Goal: Task Accomplishment & Management: Manage account settings

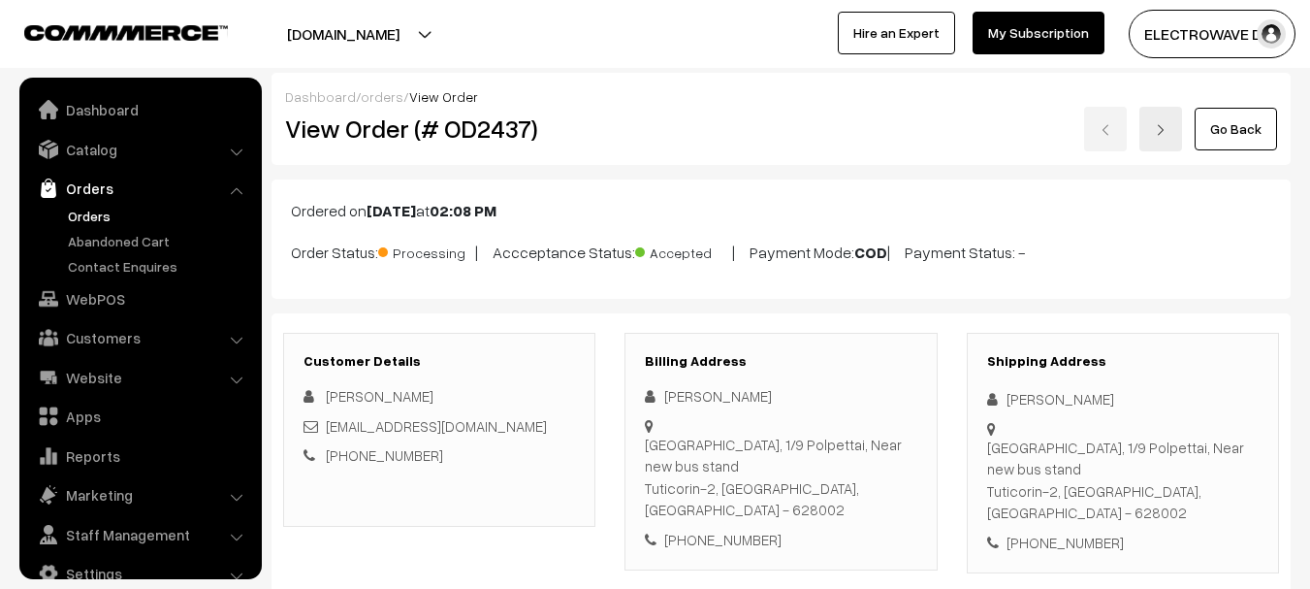
scroll to position [194, 0]
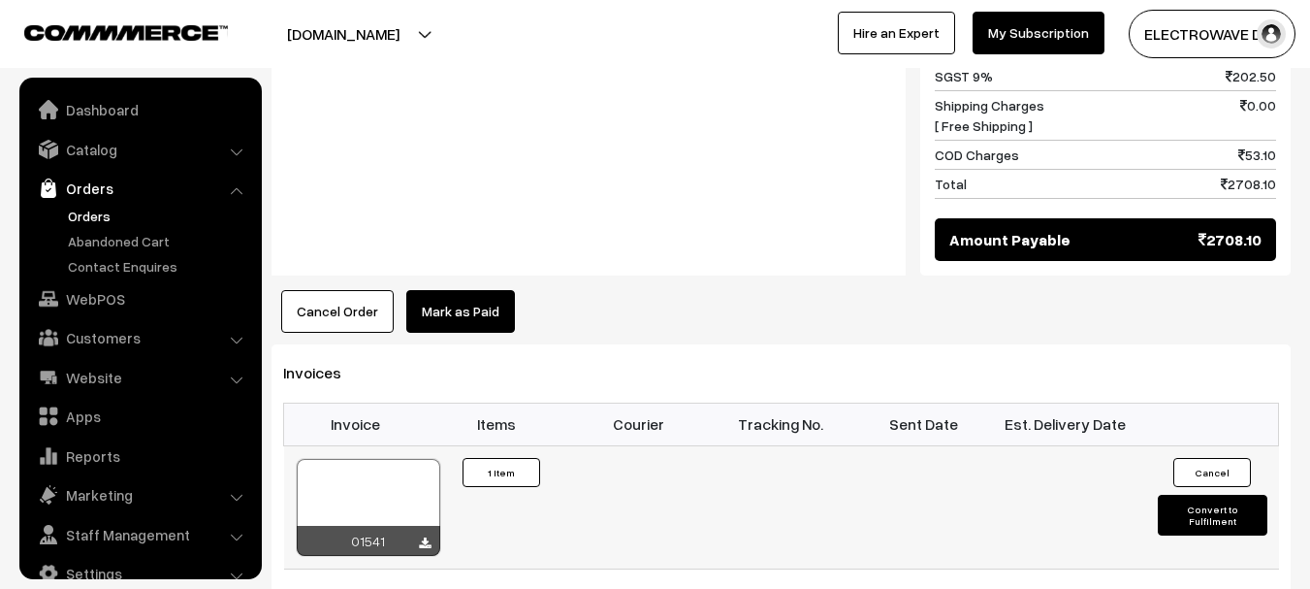
click at [1170, 495] on button "Convert to Fulfilment" at bounding box center [1213, 515] width 110 height 41
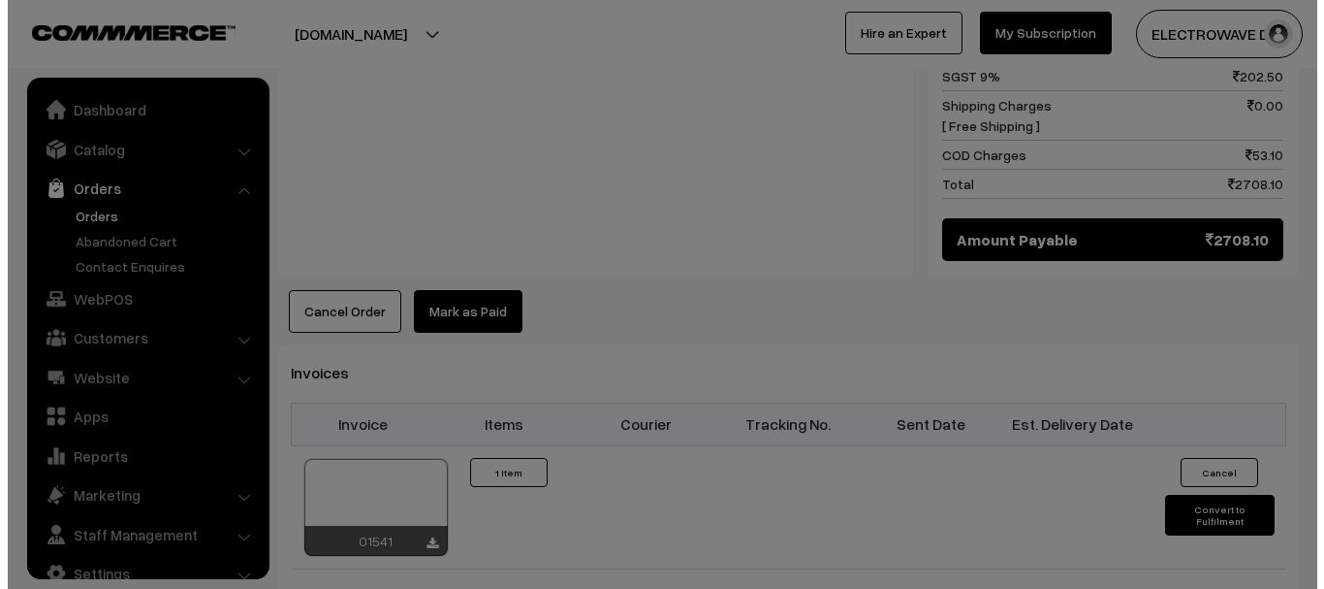
scroll to position [972, 0]
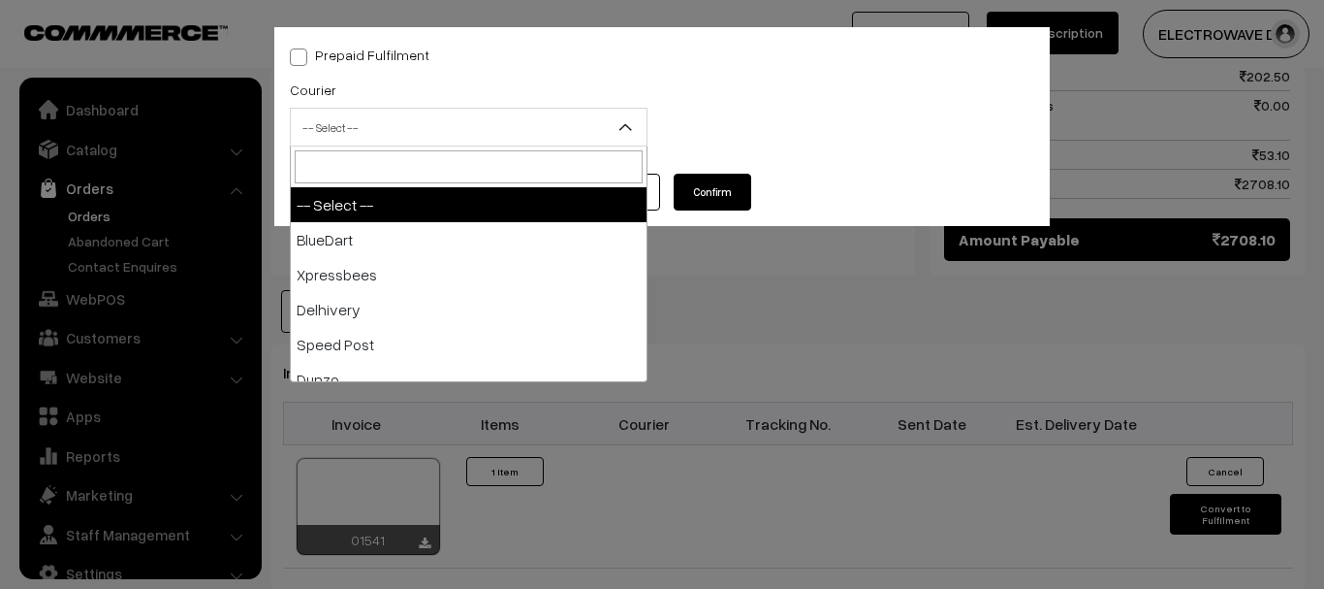
click at [402, 139] on span "-- Select --" at bounding box center [469, 128] width 356 height 34
click at [399, 121] on span "-- Select --" at bounding box center [469, 128] width 356 height 34
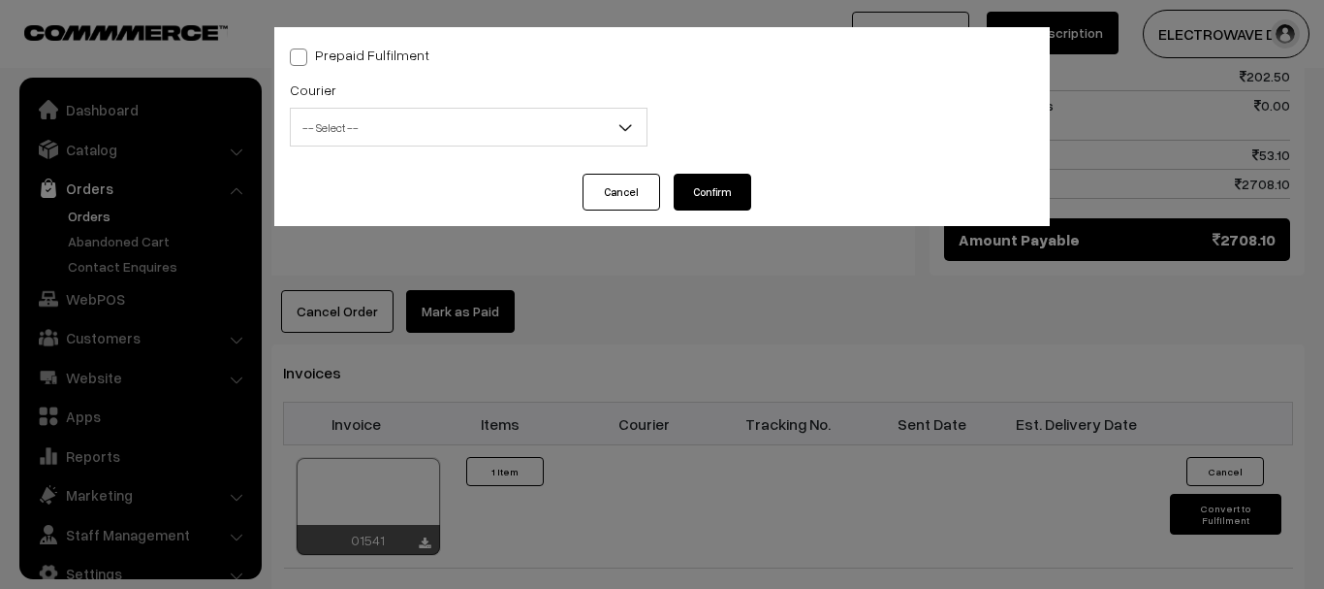
click at [399, 121] on span "-- Select --" at bounding box center [469, 128] width 356 height 34
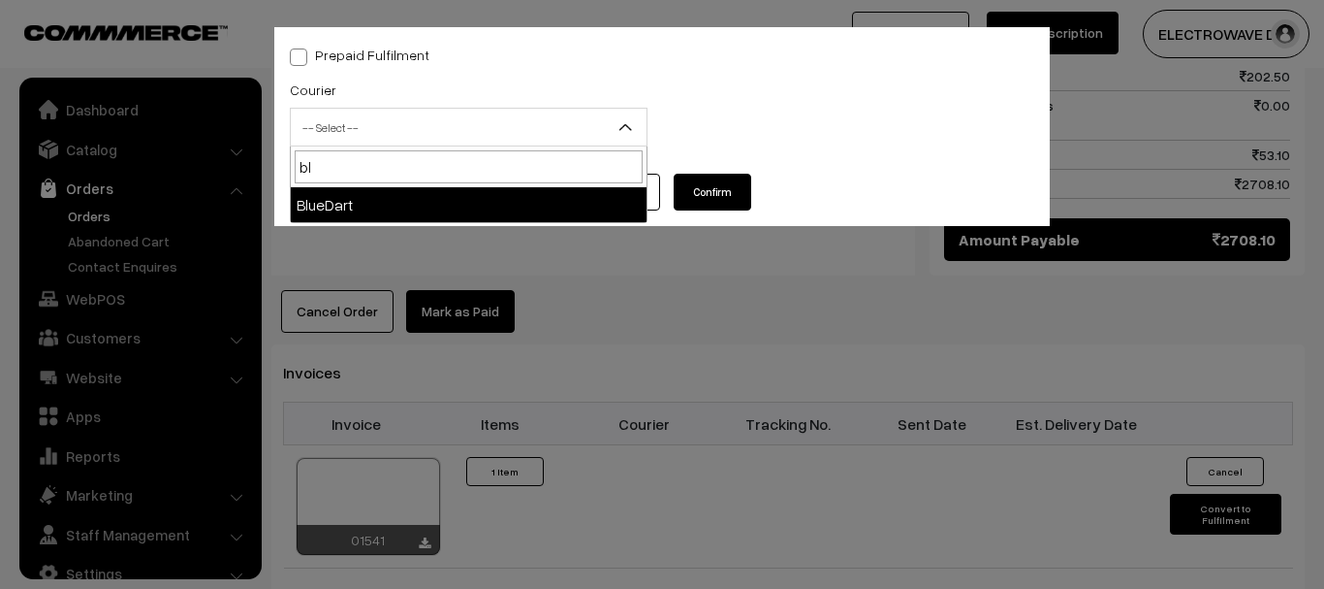
type input "bl"
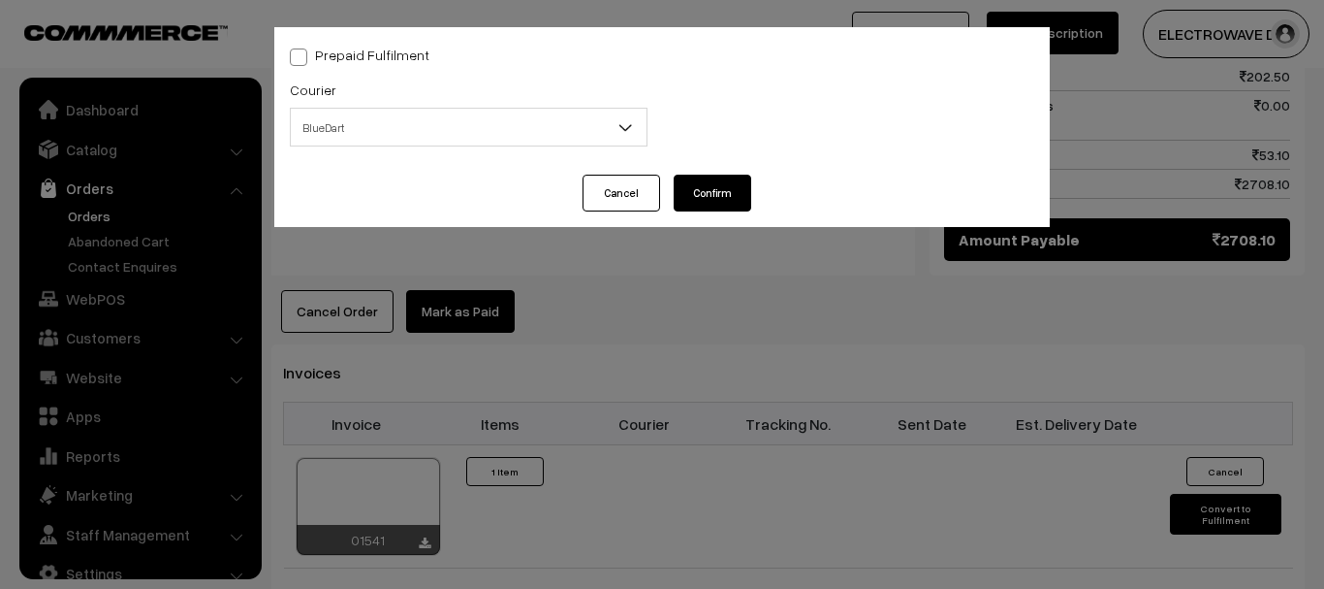
select select "2"
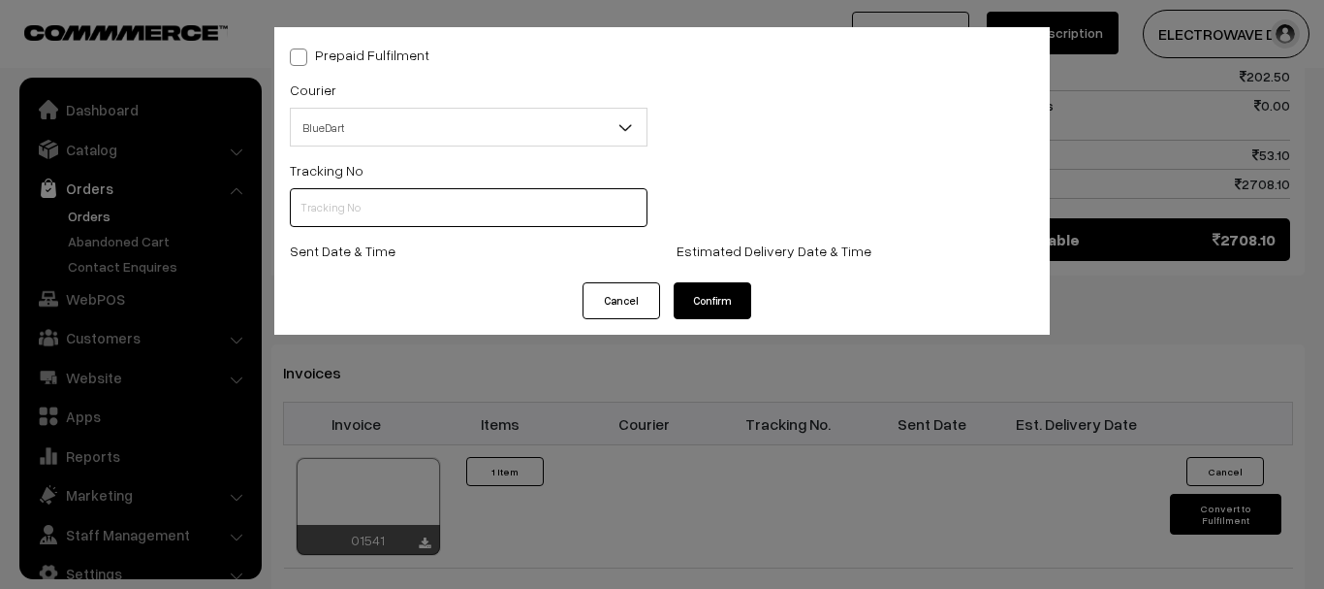
click at [378, 199] on input "text" at bounding box center [469, 207] width 358 height 39
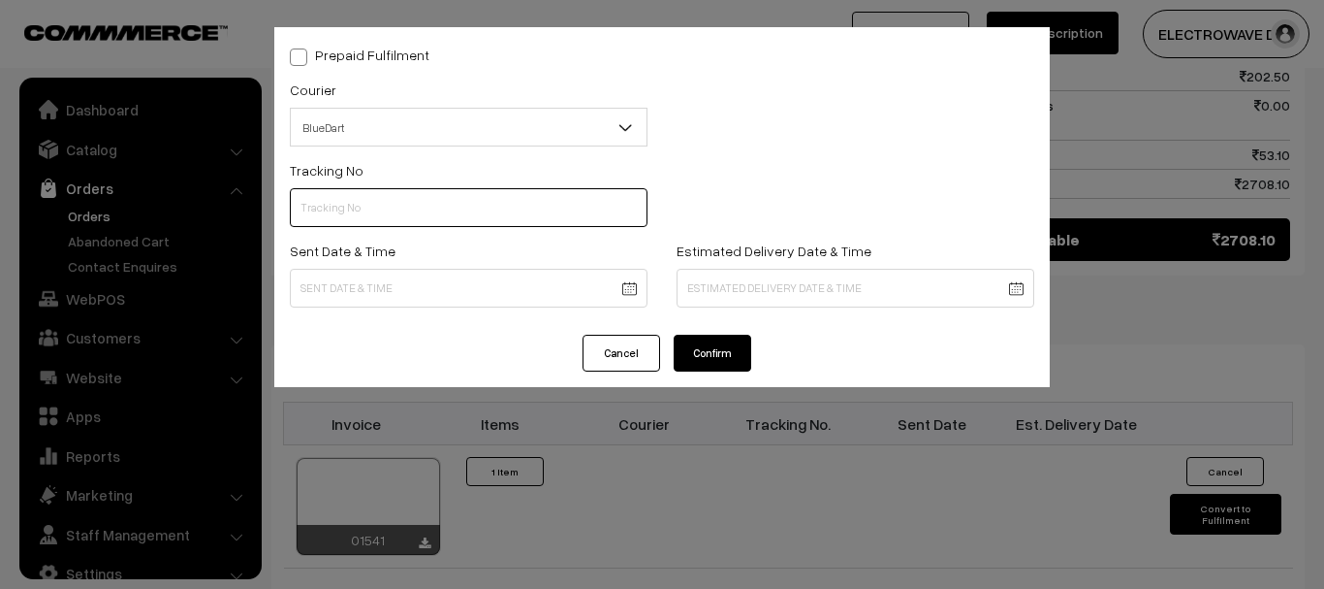
paste input "78049086522"
type input "78049086522"
click at [502, 286] on body "Thank you for showing interest. Our team will call you shortly. Close dhruvpro.…" at bounding box center [662, 61] width 1324 height 2067
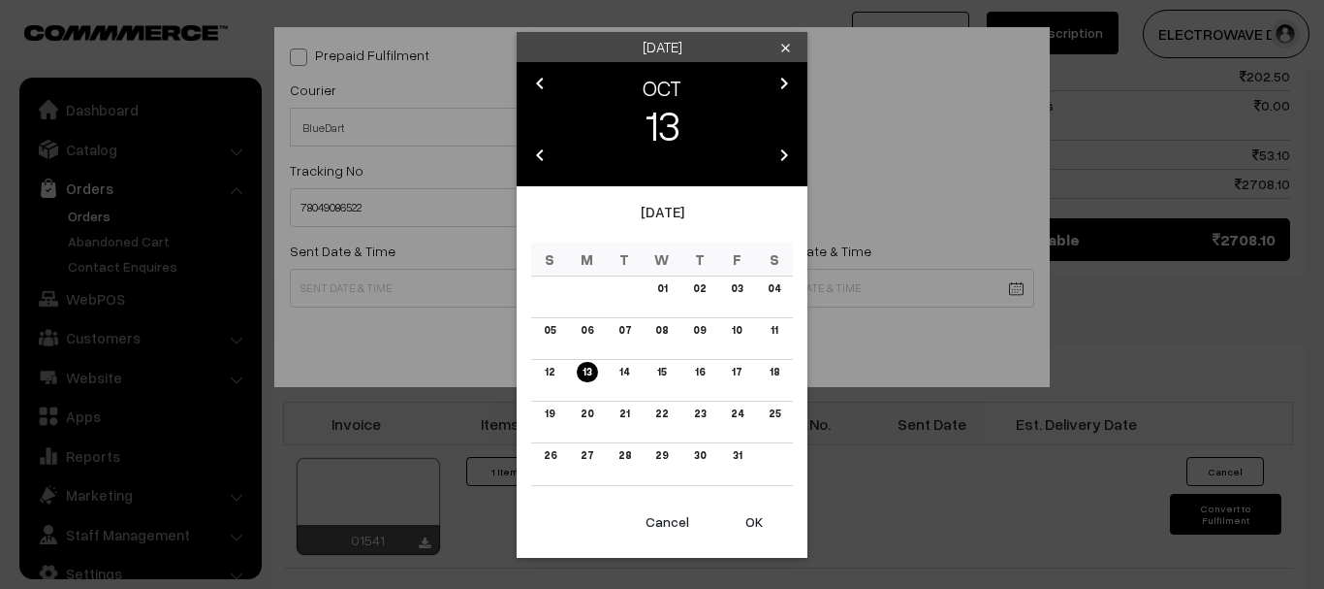
click at [734, 519] on button "OK" at bounding box center [755, 521] width 78 height 43
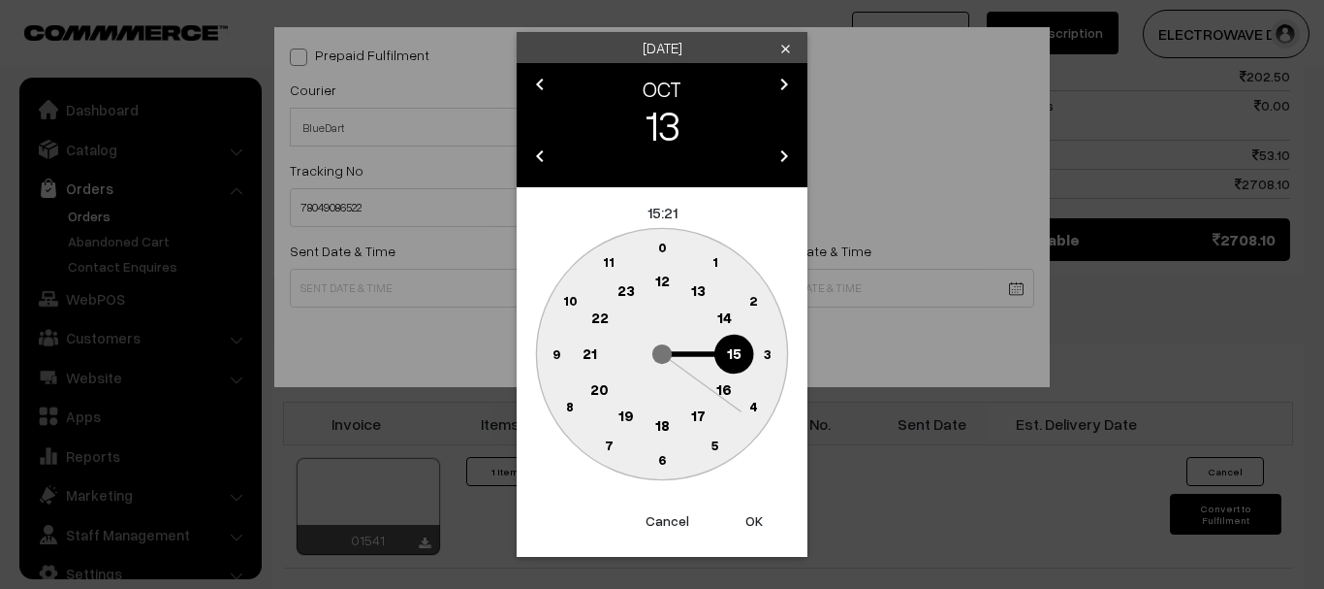
click at [734, 519] on button "OK" at bounding box center [755, 520] width 78 height 43
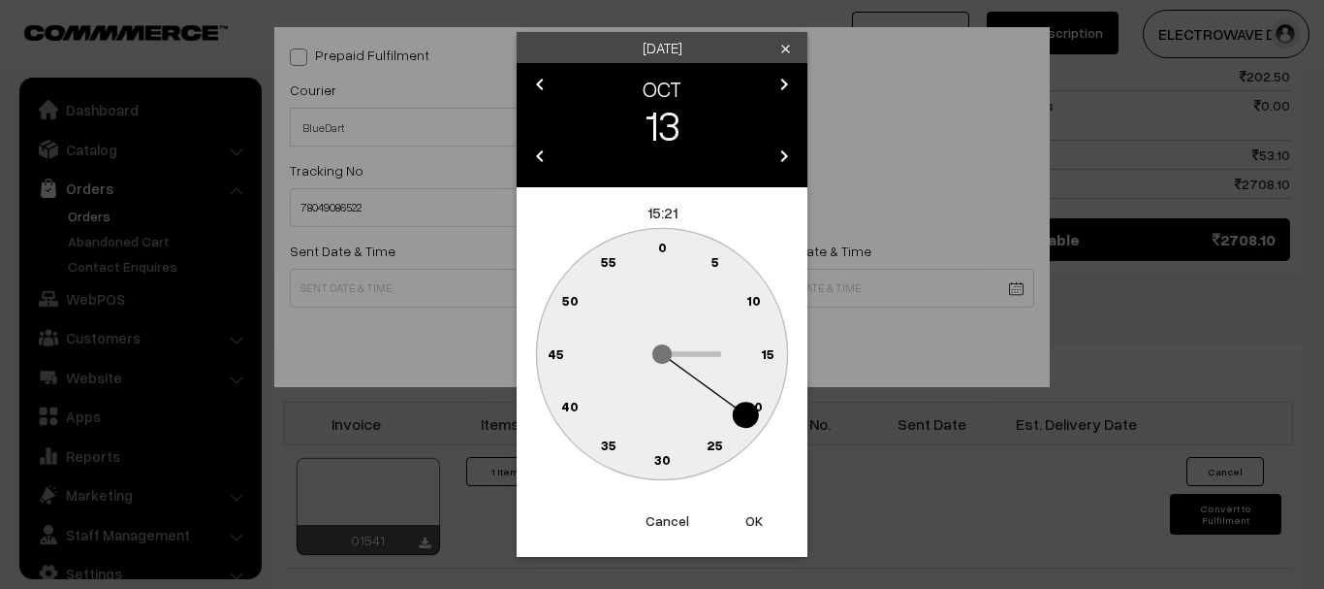
click at [734, 519] on button "OK" at bounding box center [755, 520] width 78 height 43
type input "13-10-2025 15:21"
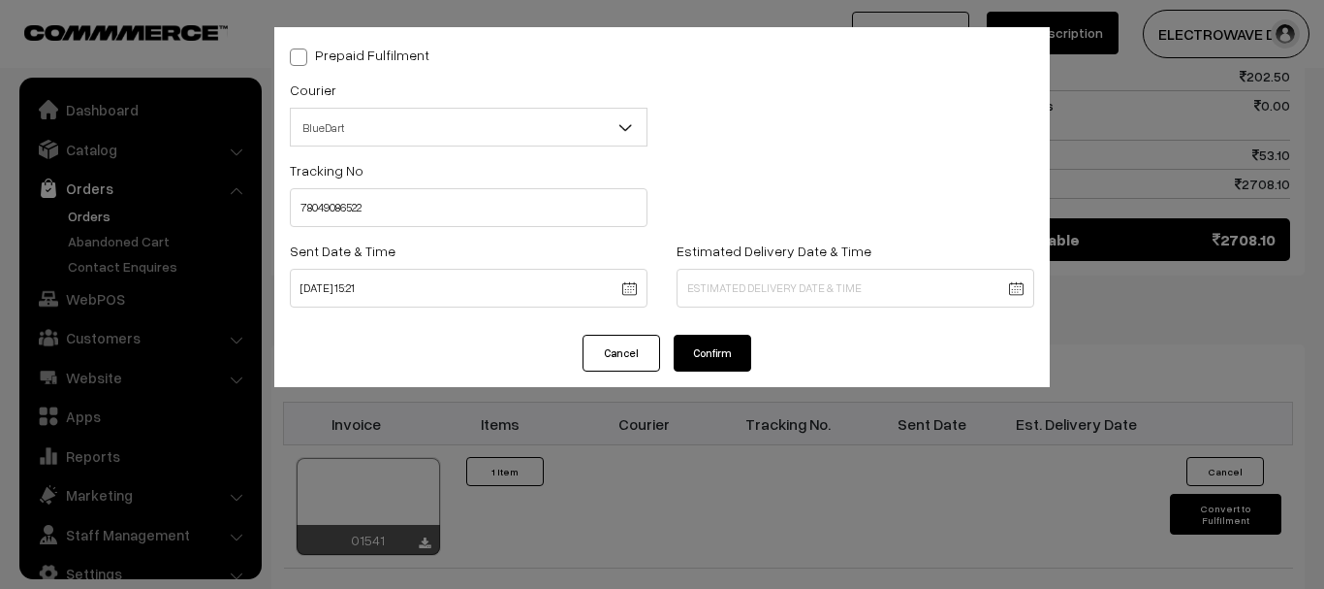
click at [722, 287] on body "Thank you for showing interest. Our team will call you shortly. Close dhruvpro.…" at bounding box center [662, 61] width 1324 height 2067
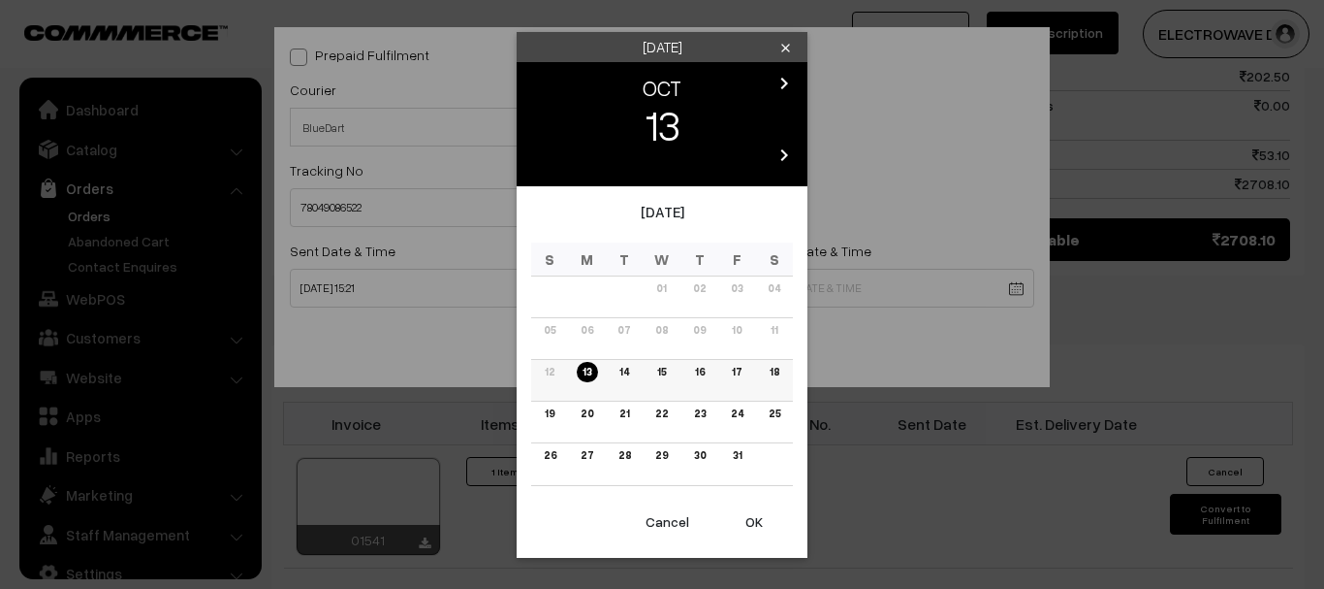
click at [734, 370] on link "17" at bounding box center [736, 372] width 21 height 20
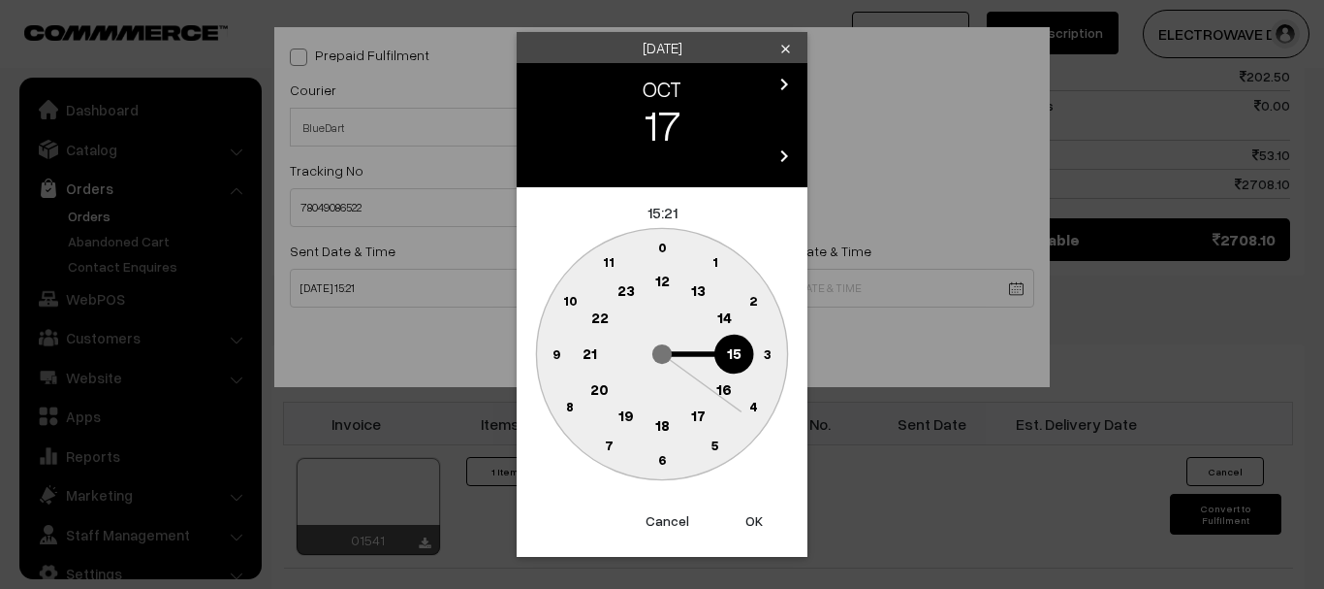
click at [750, 513] on button "OK" at bounding box center [755, 520] width 78 height 43
type input "17-10-2025 15:21"
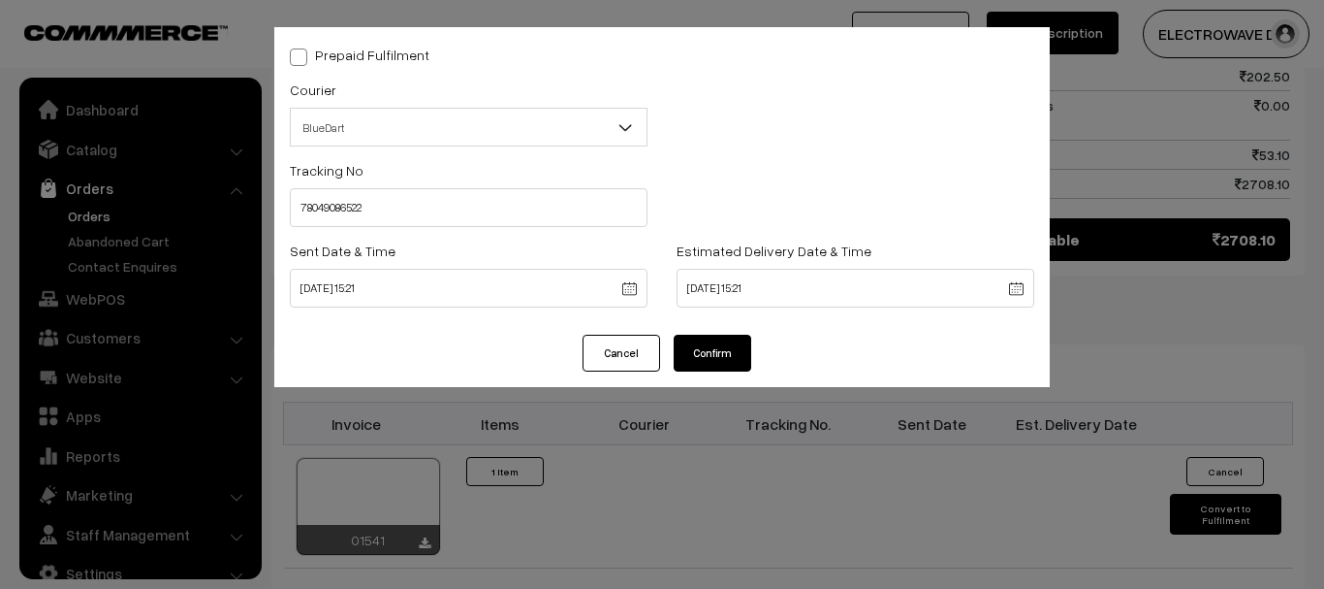
click at [707, 364] on button "Confirm" at bounding box center [713, 353] width 78 height 37
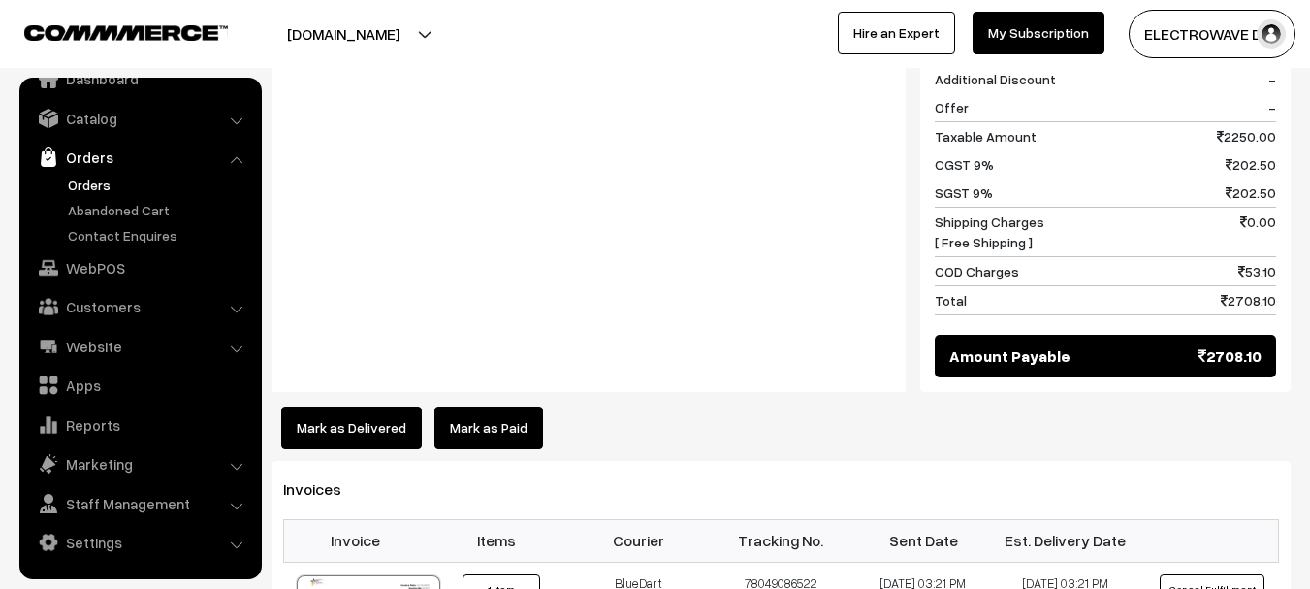
scroll to position [584, 0]
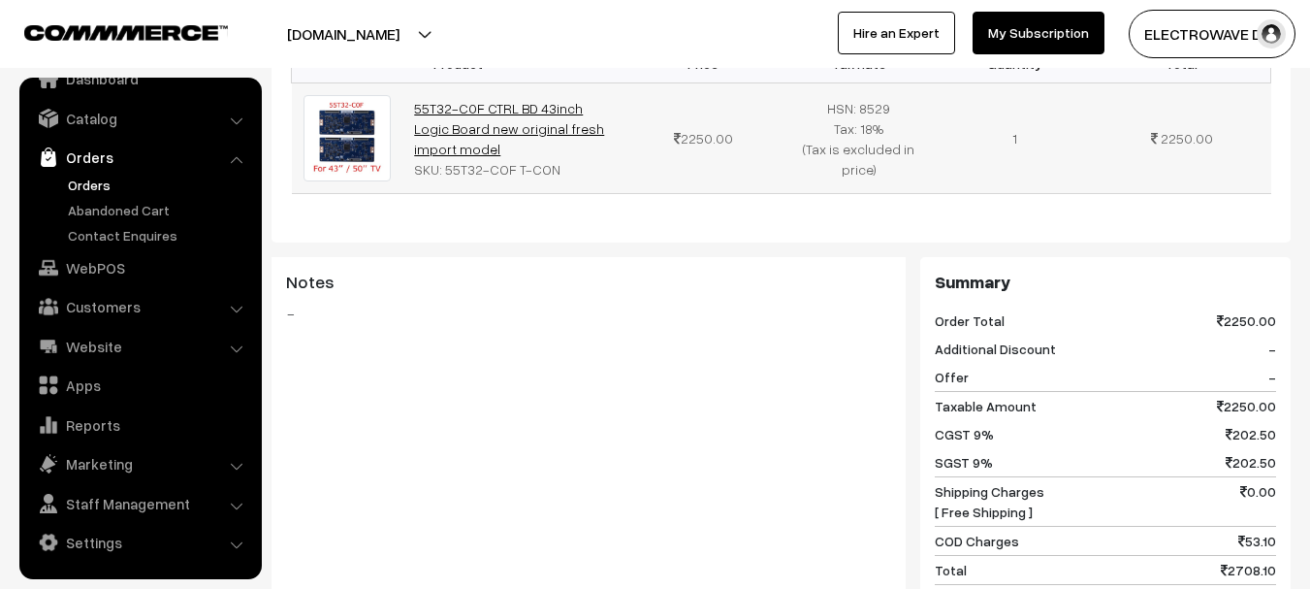
click at [499, 100] on link "55T32-C0F CTRL BD 43inch Logic Board new original fresh import model" at bounding box center [509, 128] width 190 height 57
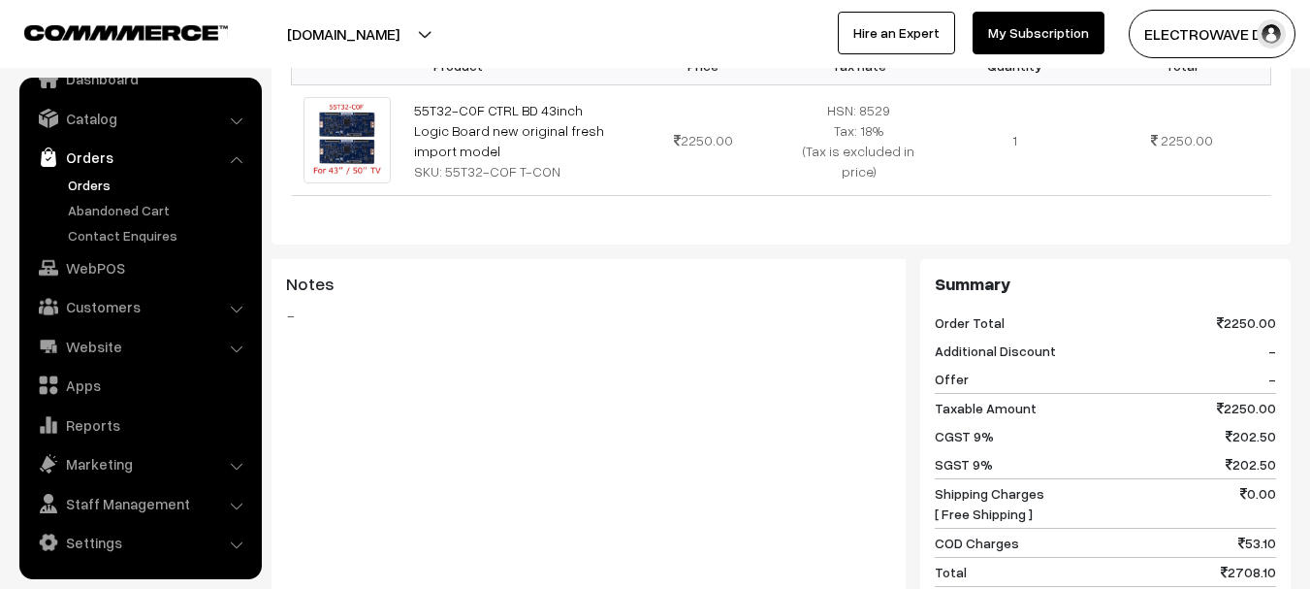
scroll to position [1164, 0]
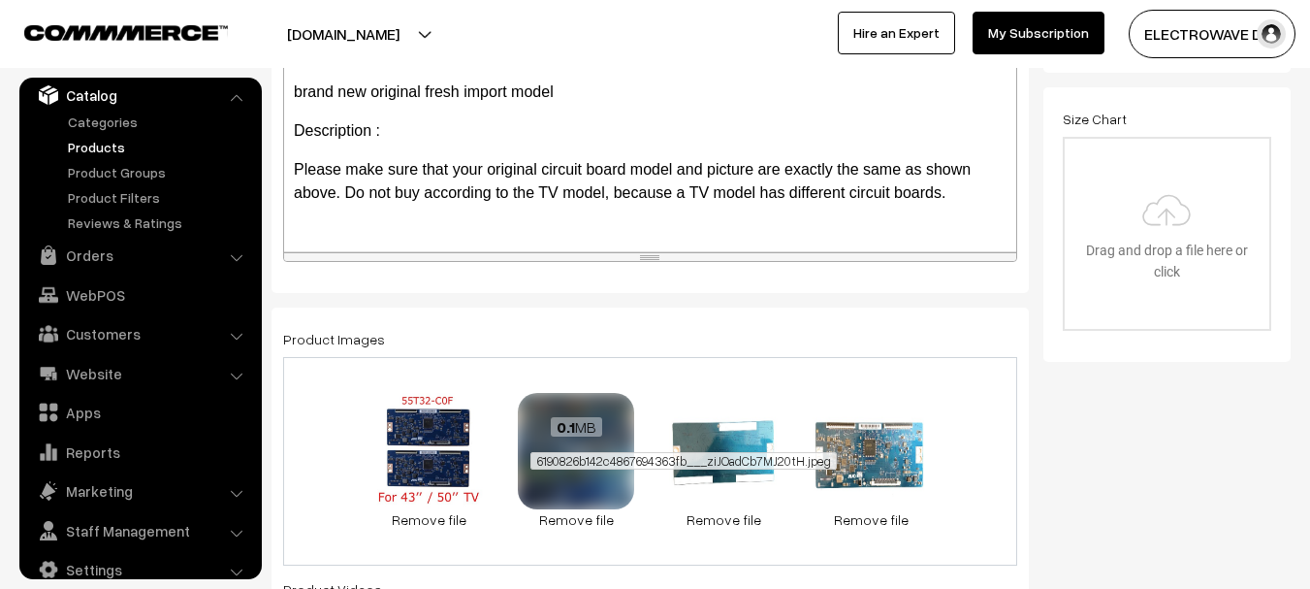
scroll to position [582, 0]
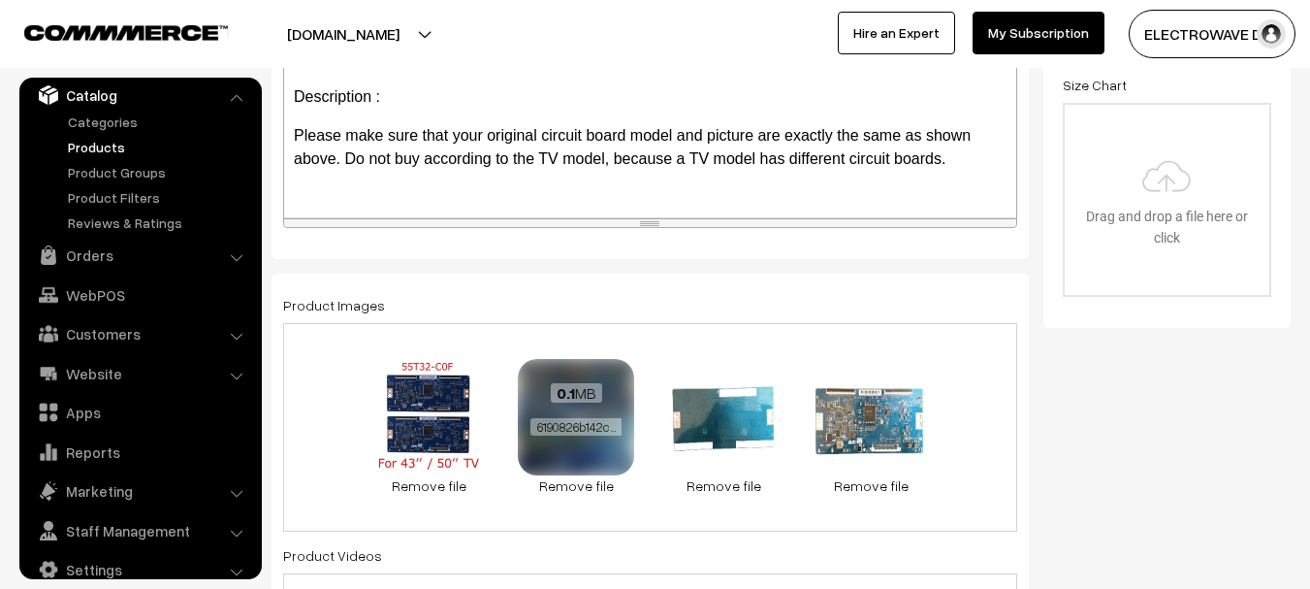
click at [599, 386] on span "0.1 MB" at bounding box center [576, 392] width 51 height 19
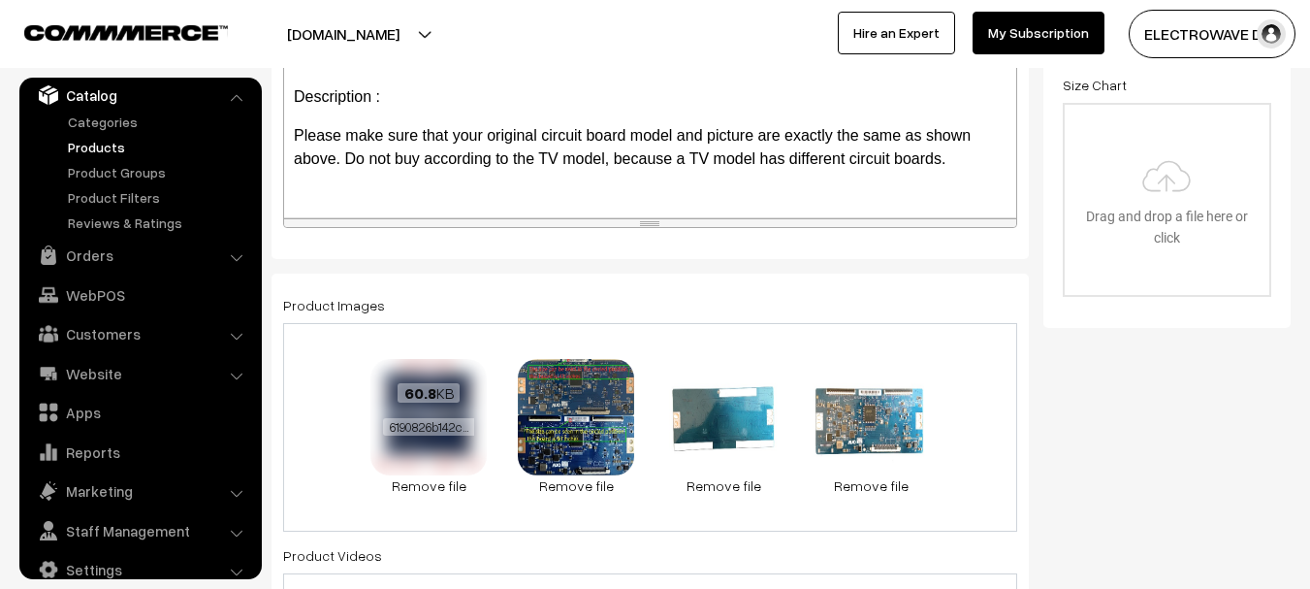
click at [416, 413] on div "60.8 KB 6190826b142c4867694363fb___tFftZtqZQRmiXUg.jpeg" at bounding box center [428, 411] width 116 height 104
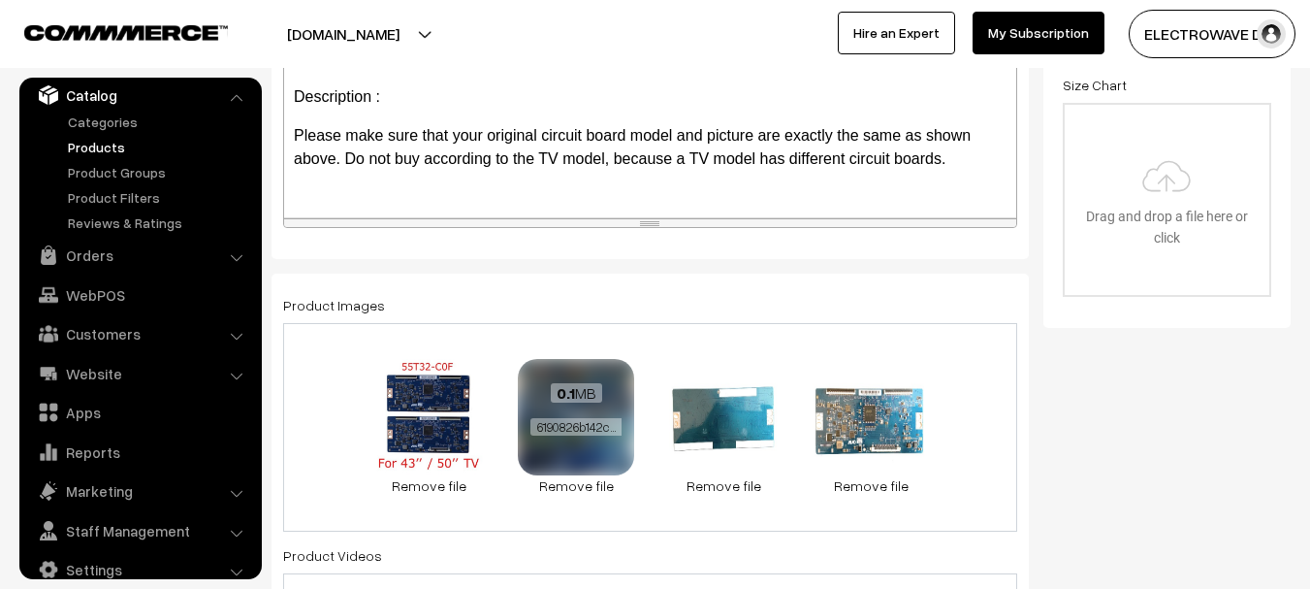
click at [611, 395] on div "0.1 MB" at bounding box center [575, 393] width 91 height 19
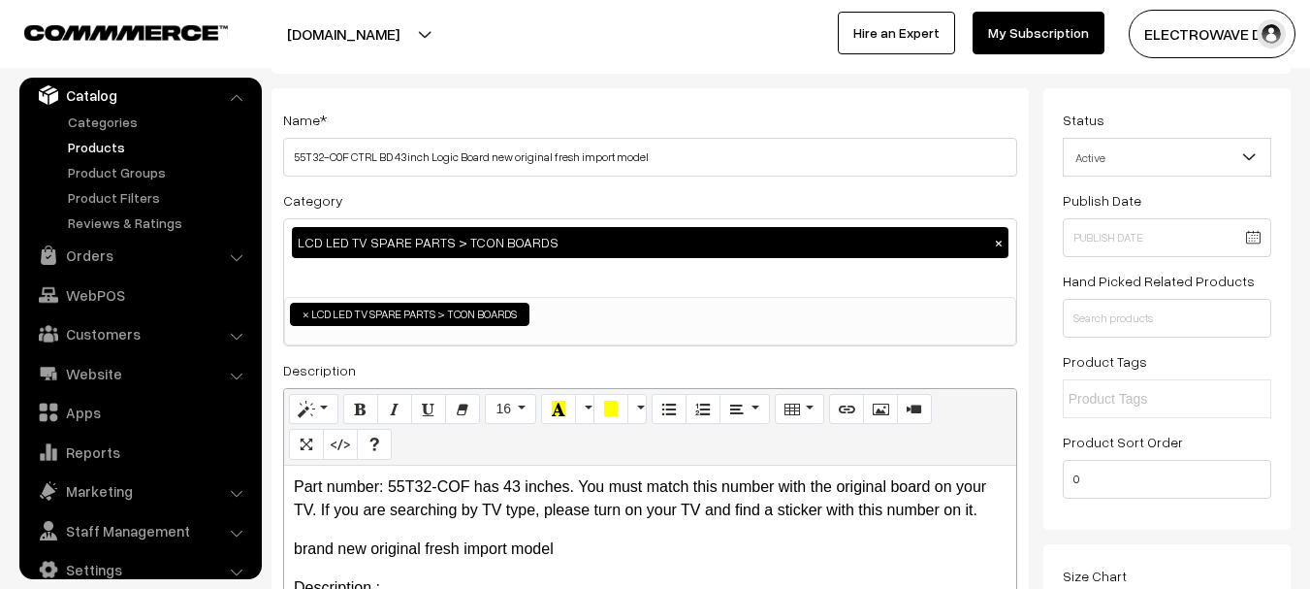
scroll to position [0, 0]
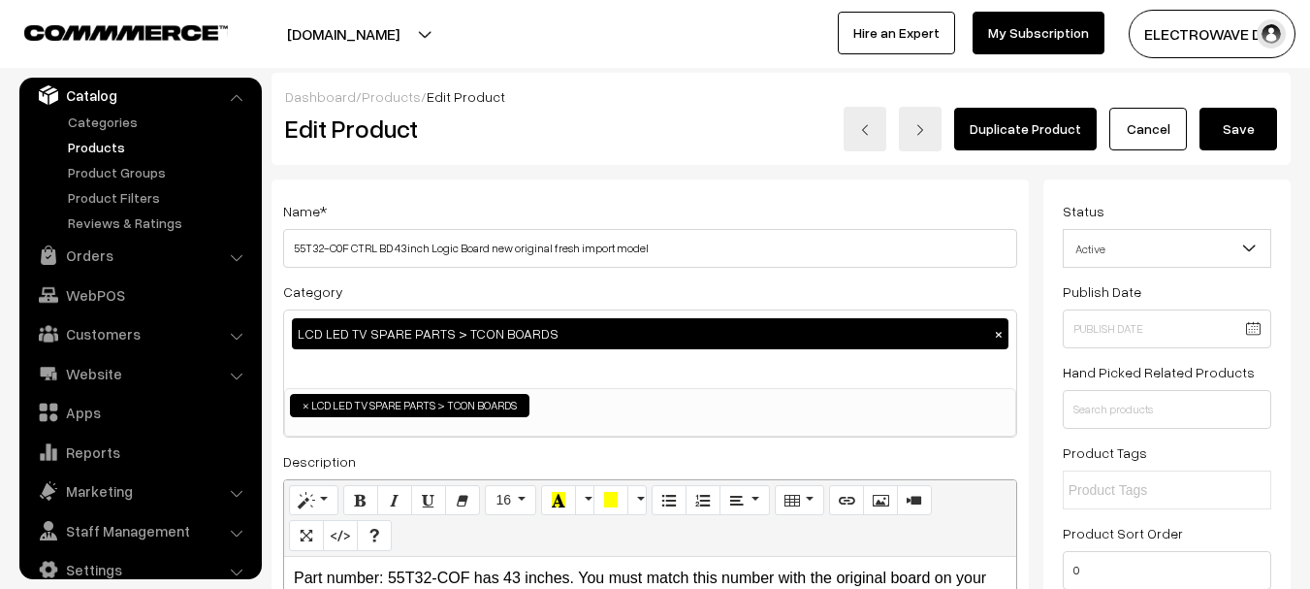
click at [395, 32] on button "[DOMAIN_NAME]" at bounding box center [343, 34] width 248 height 48
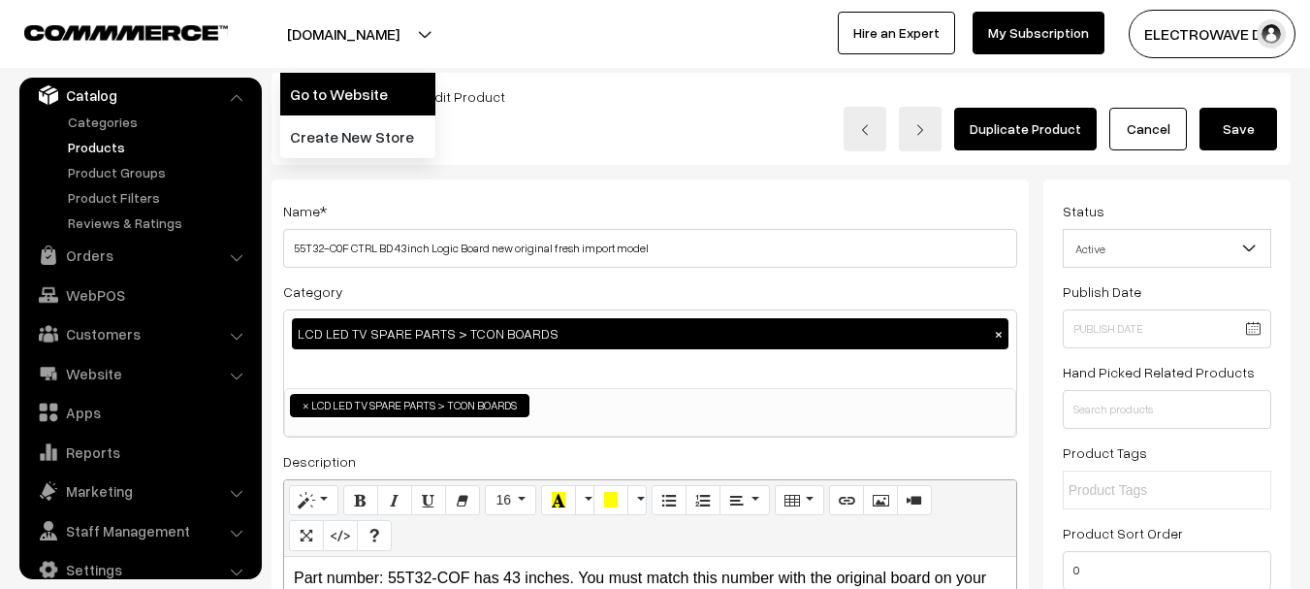
click at [370, 80] on link "Go to Website" at bounding box center [357, 94] width 155 height 43
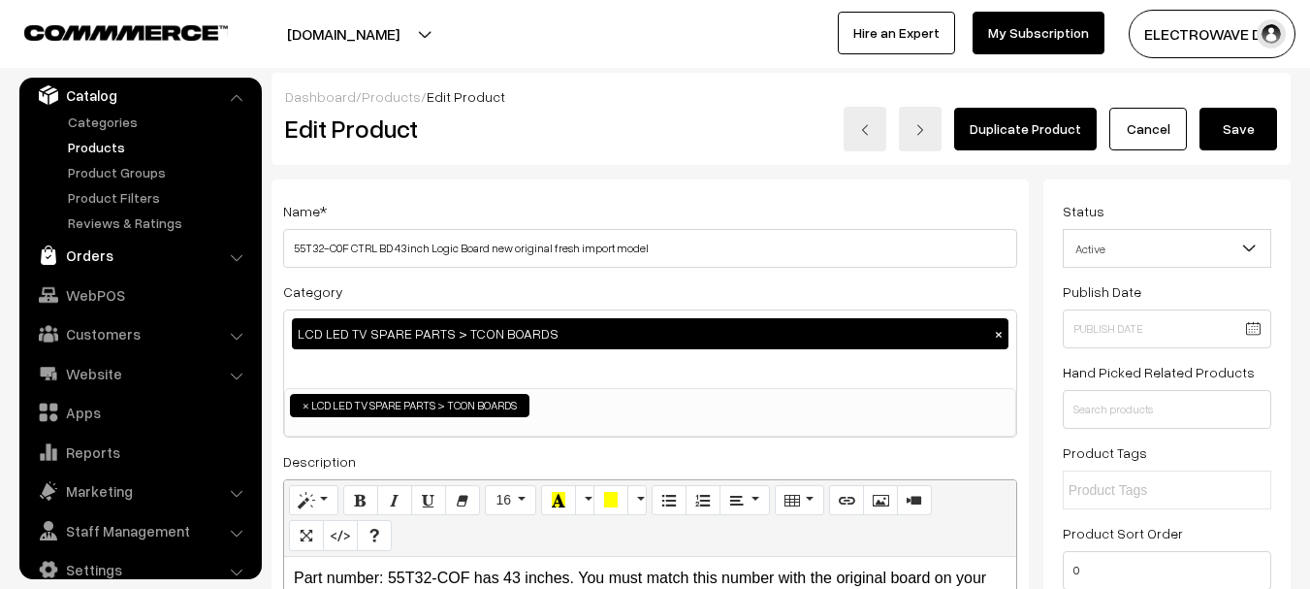
click at [94, 258] on link "Orders" at bounding box center [139, 255] width 231 height 35
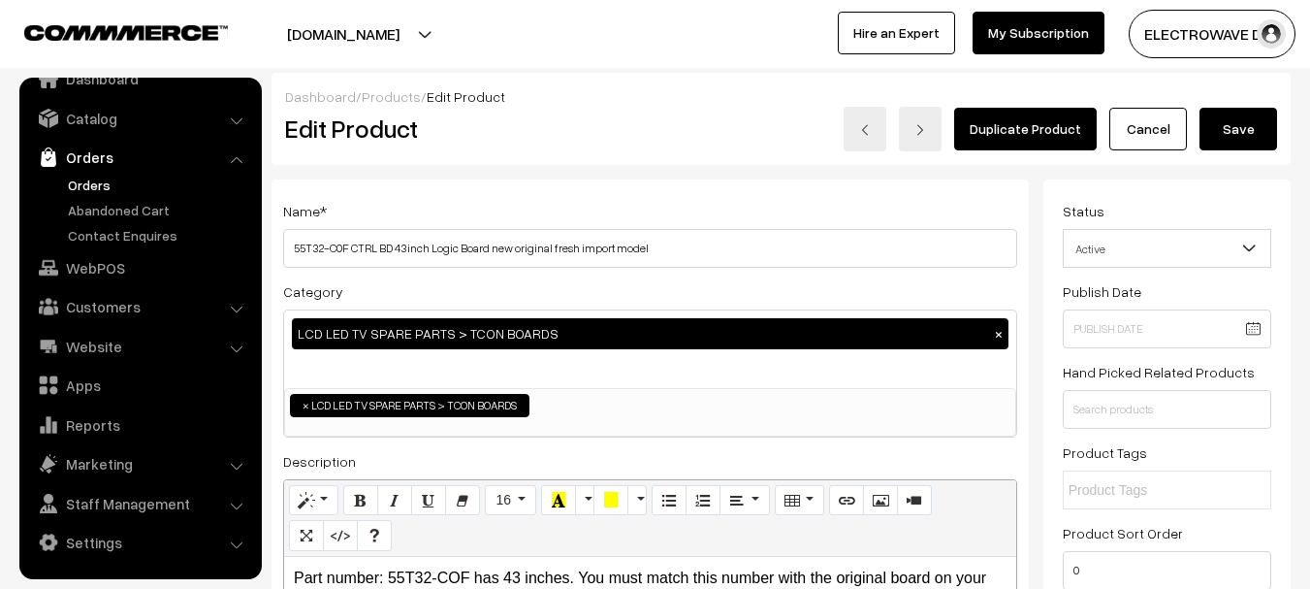
click at [88, 180] on link "Orders" at bounding box center [159, 185] width 192 height 20
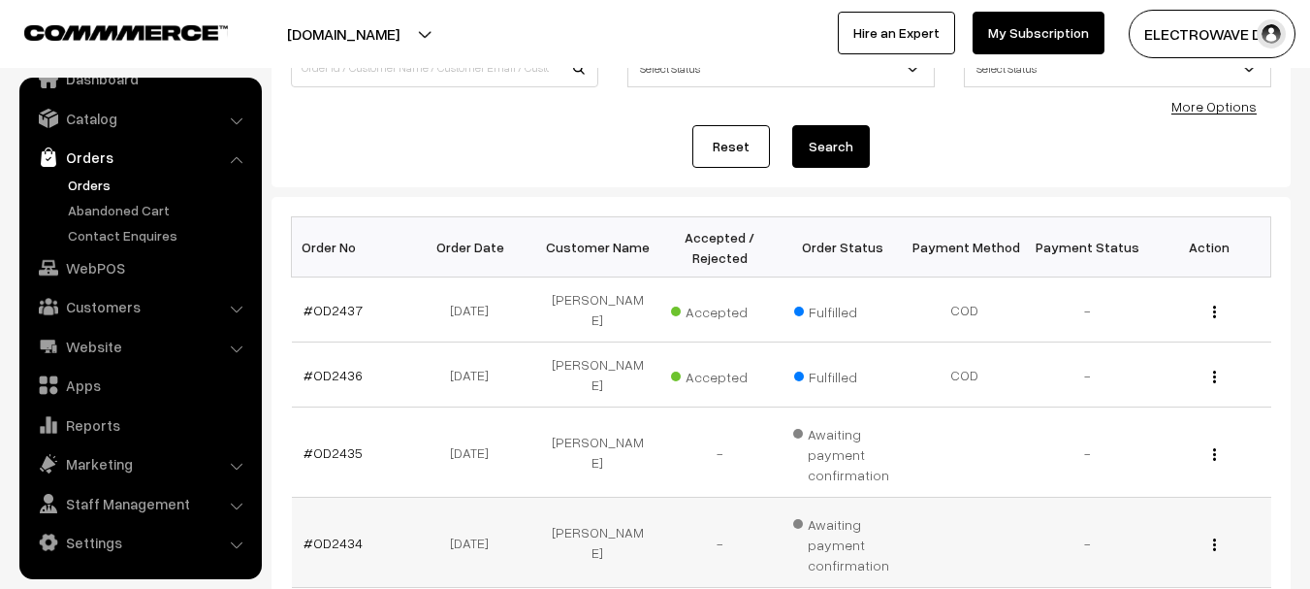
scroll to position [194, 0]
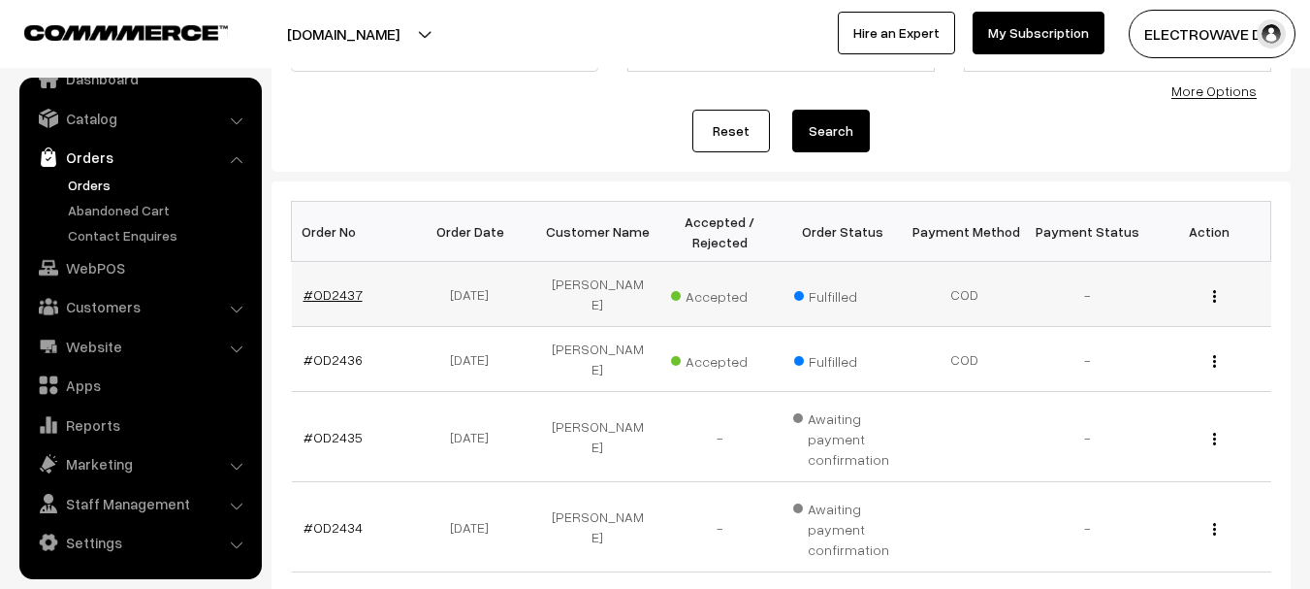
click at [336, 292] on link "#OD2437" at bounding box center [332, 294] width 59 height 16
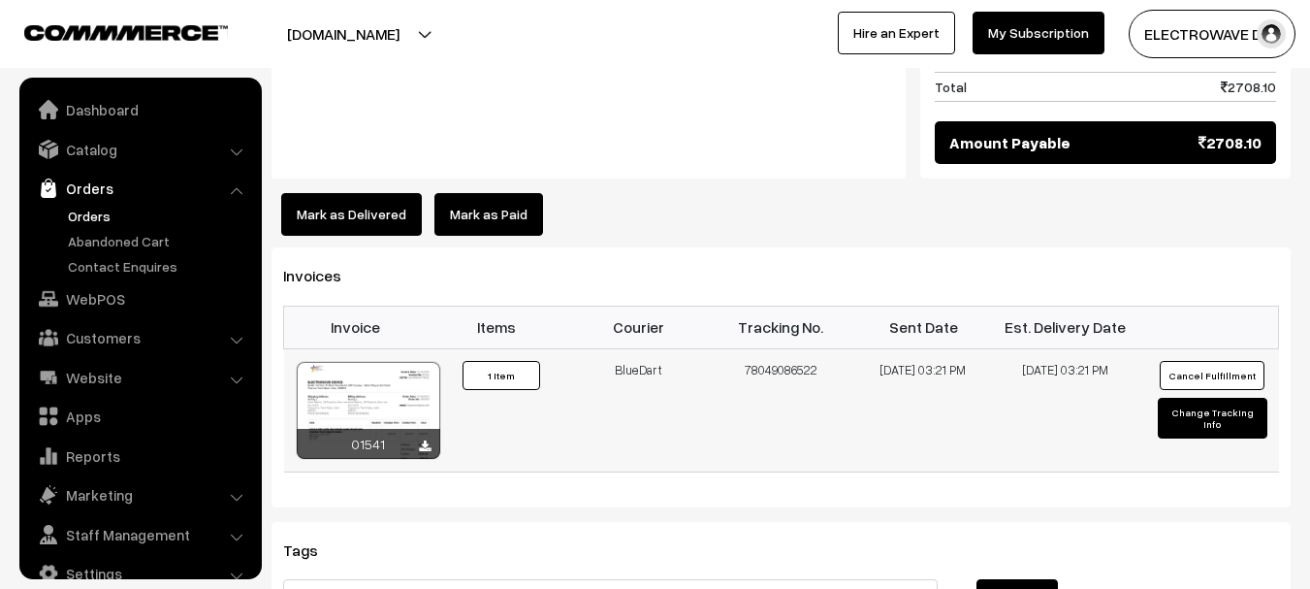
scroll to position [31, 0]
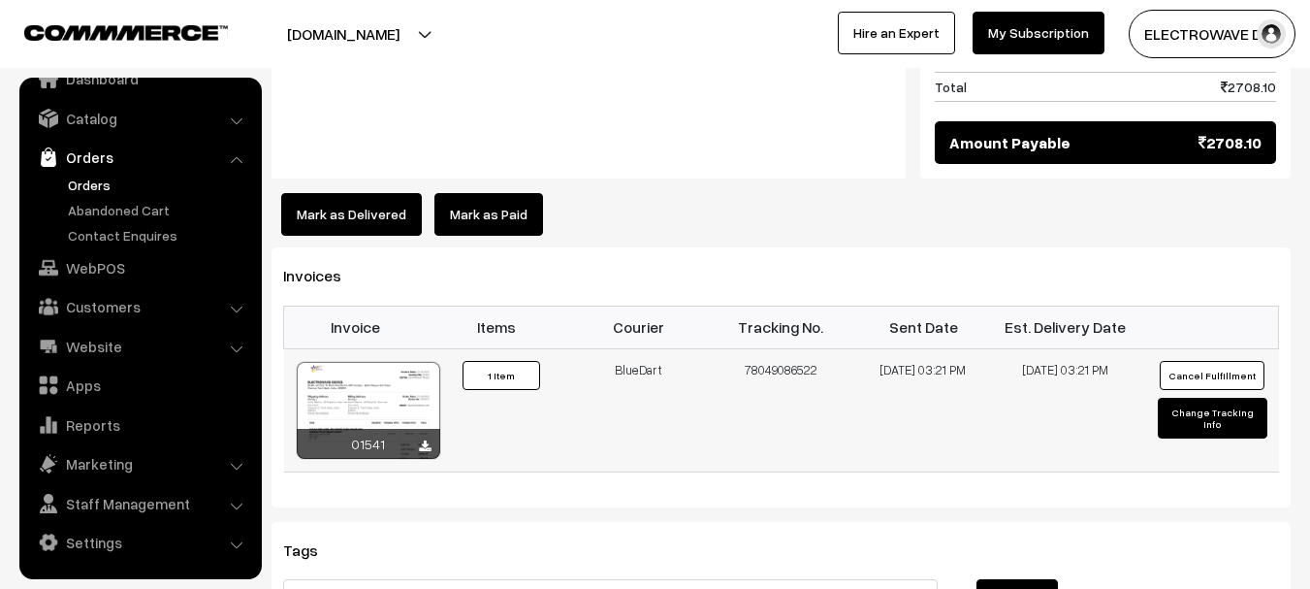
click at [1199, 365] on button "Cancel Fulfillment" at bounding box center [1212, 375] width 105 height 29
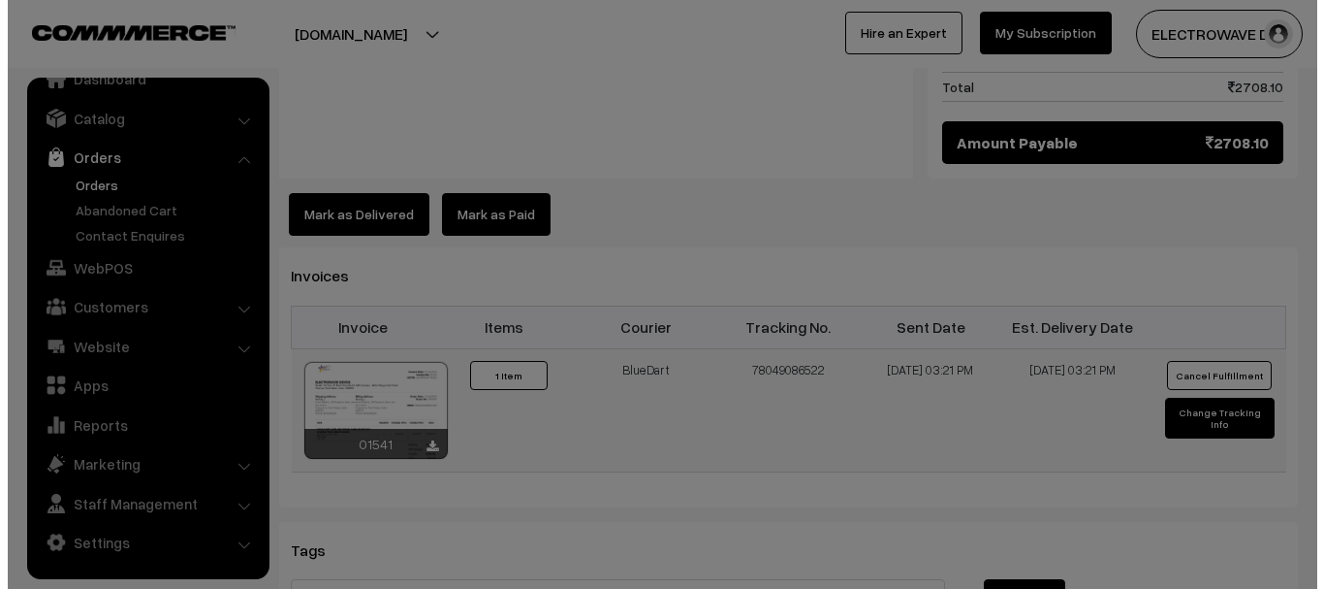
scroll to position [1069, 0]
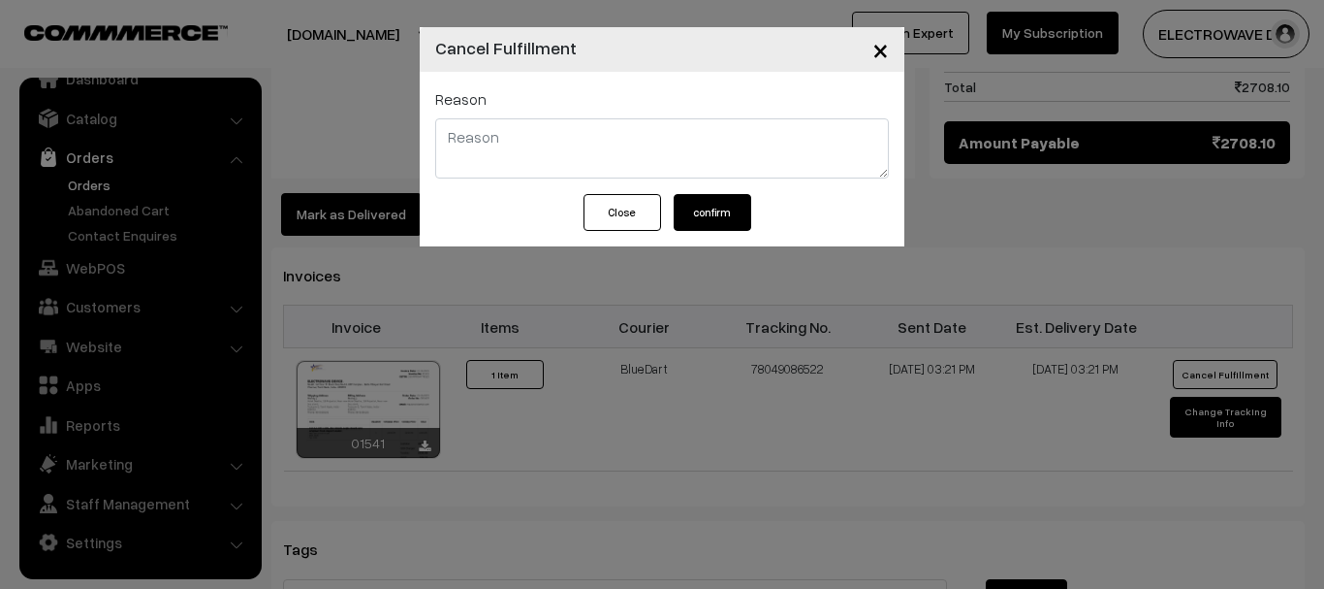
click at [697, 212] on button "confirm" at bounding box center [713, 212] width 78 height 37
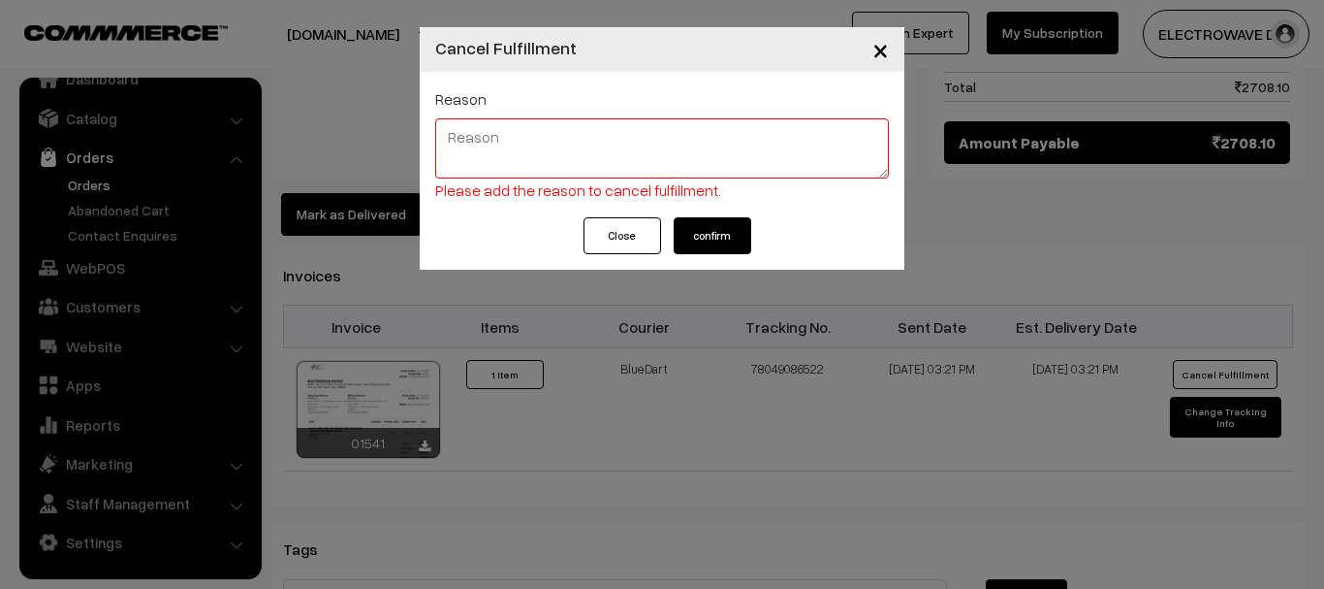
click at [636, 163] on textarea at bounding box center [662, 148] width 454 height 60
type textarea "diffrent"
click at [728, 236] on button "confirm" at bounding box center [713, 235] width 78 height 37
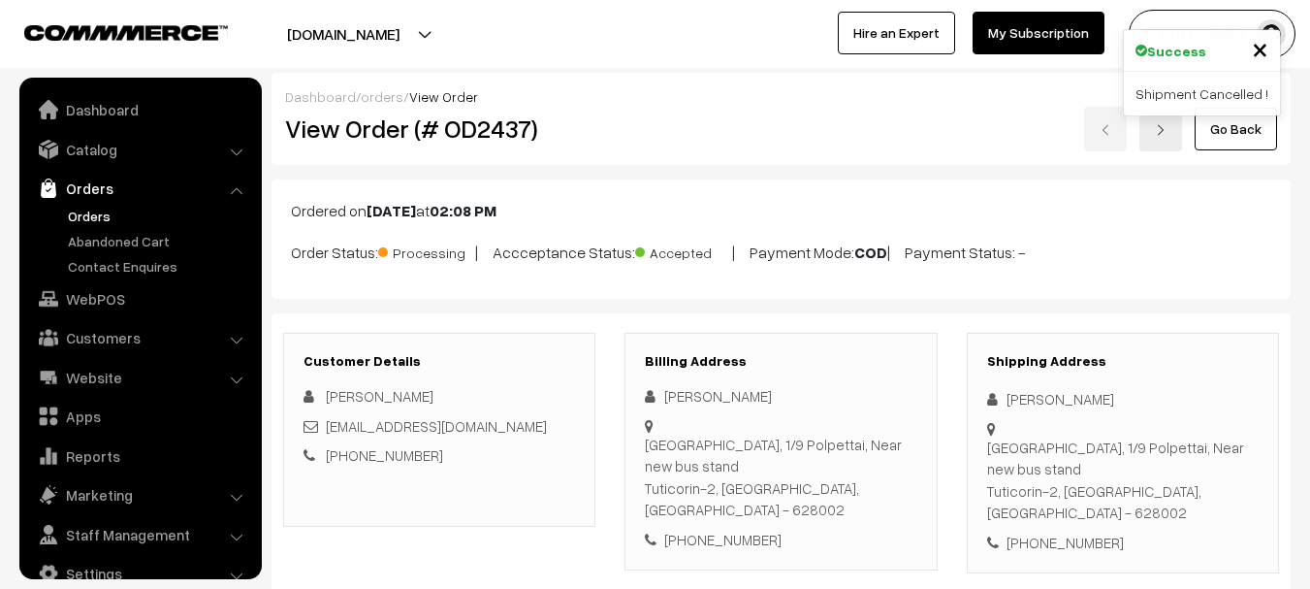
scroll to position [31, 0]
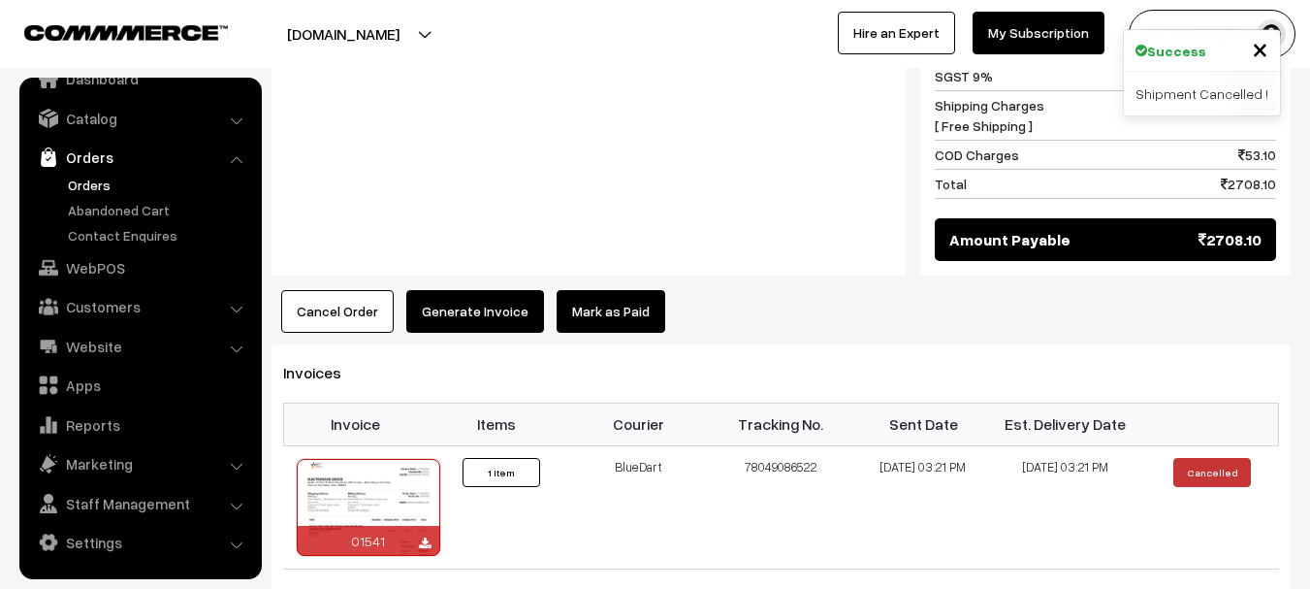
click at [332, 290] on button "Cancel Order" at bounding box center [337, 311] width 112 height 43
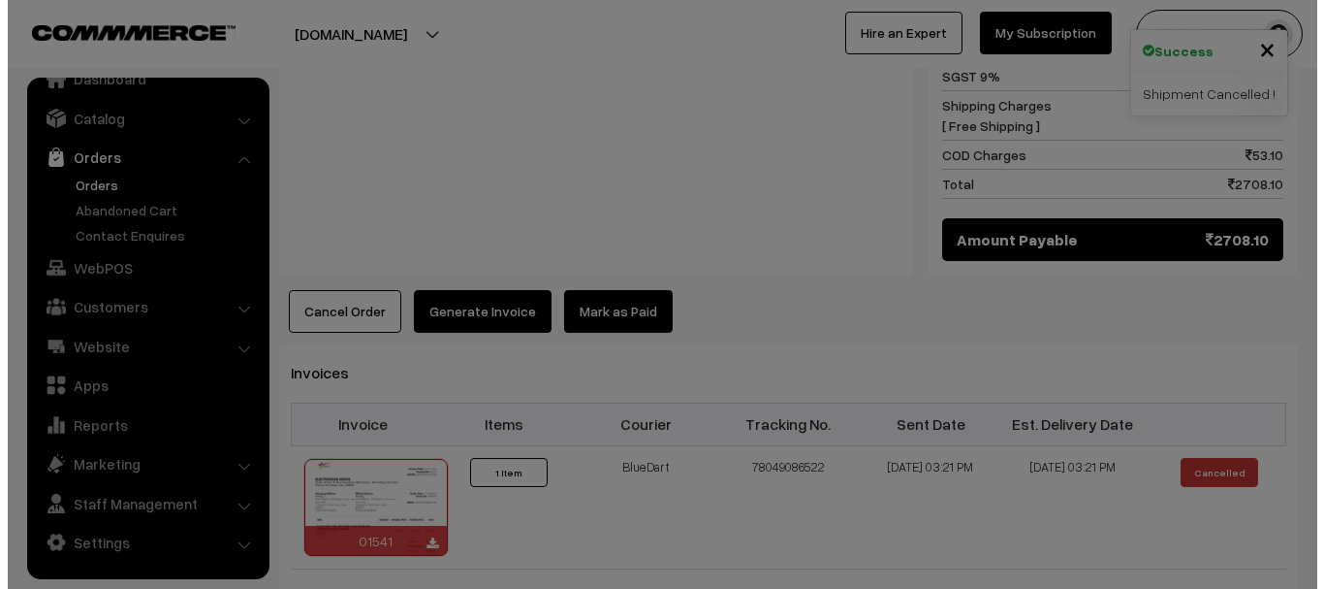
scroll to position [972, 0]
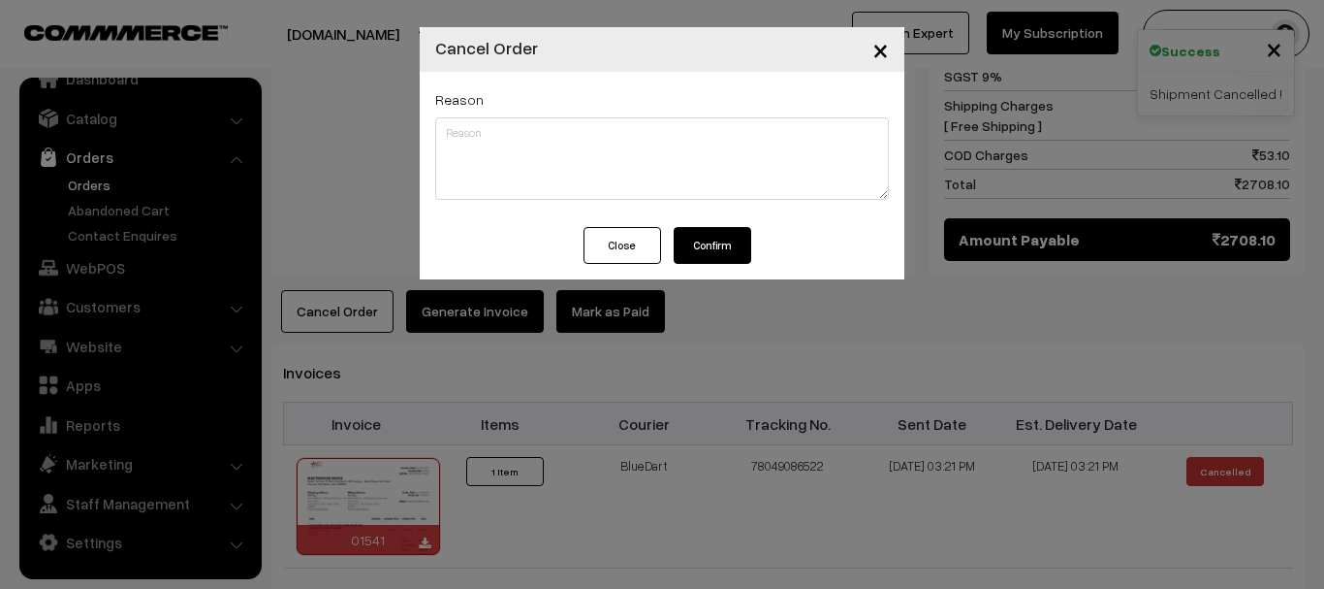
click at [713, 239] on button "Confirm" at bounding box center [713, 245] width 78 height 37
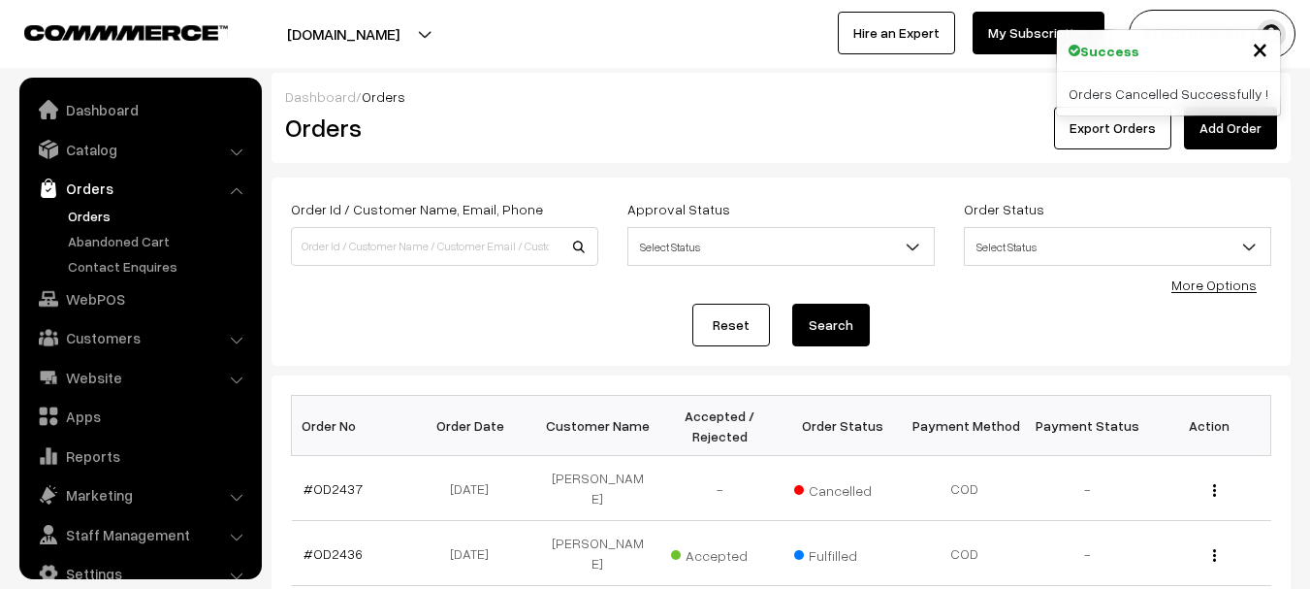
scroll to position [31, 0]
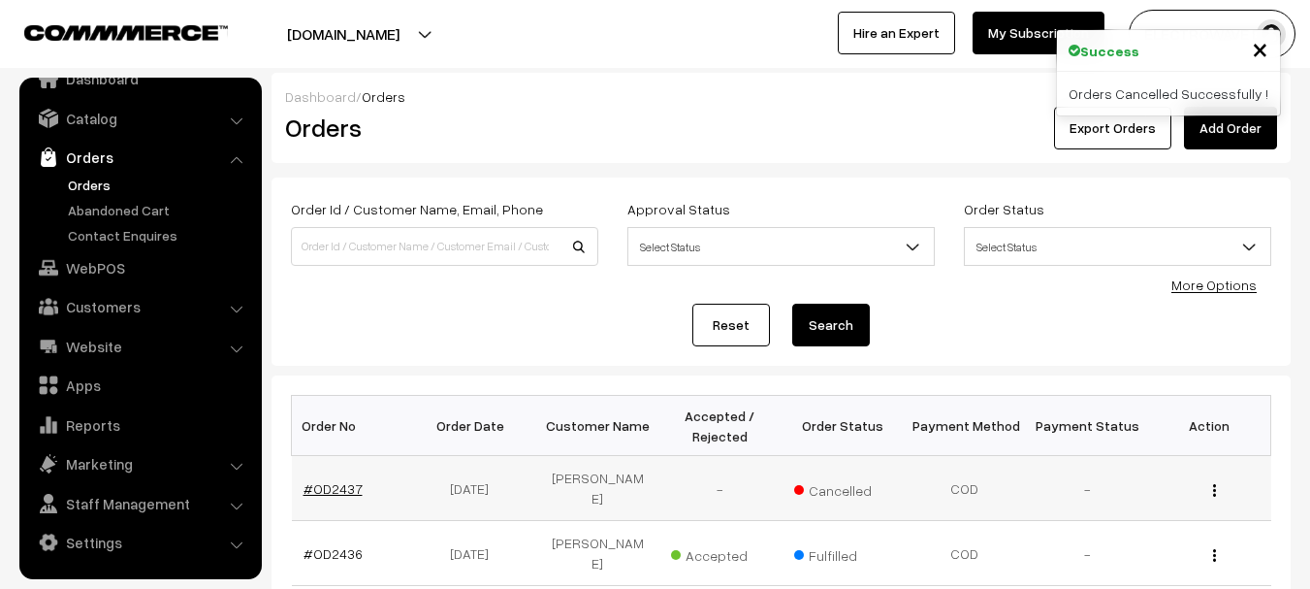
copy link "OD2437"
drag, startPoint x: 350, startPoint y: 485, endPoint x: 313, endPoint y: 487, distance: 36.9
click at [313, 487] on td "#OD2437" at bounding box center [353, 488] width 122 height 65
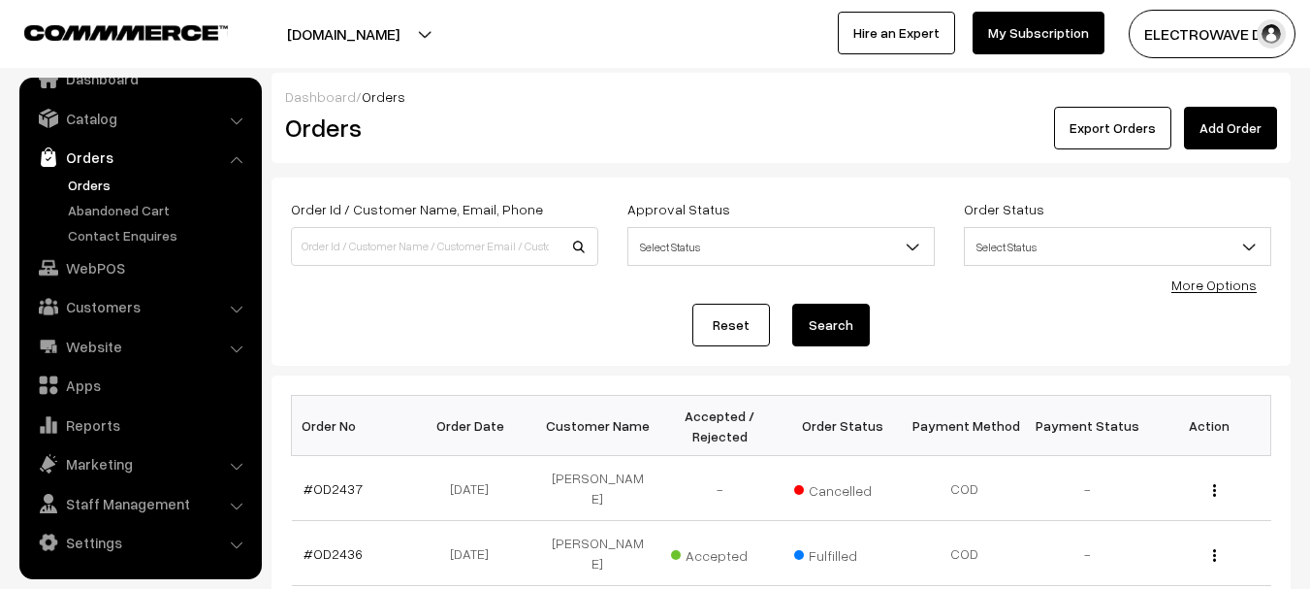
click at [94, 180] on link "Orders" at bounding box center [159, 185] width 192 height 20
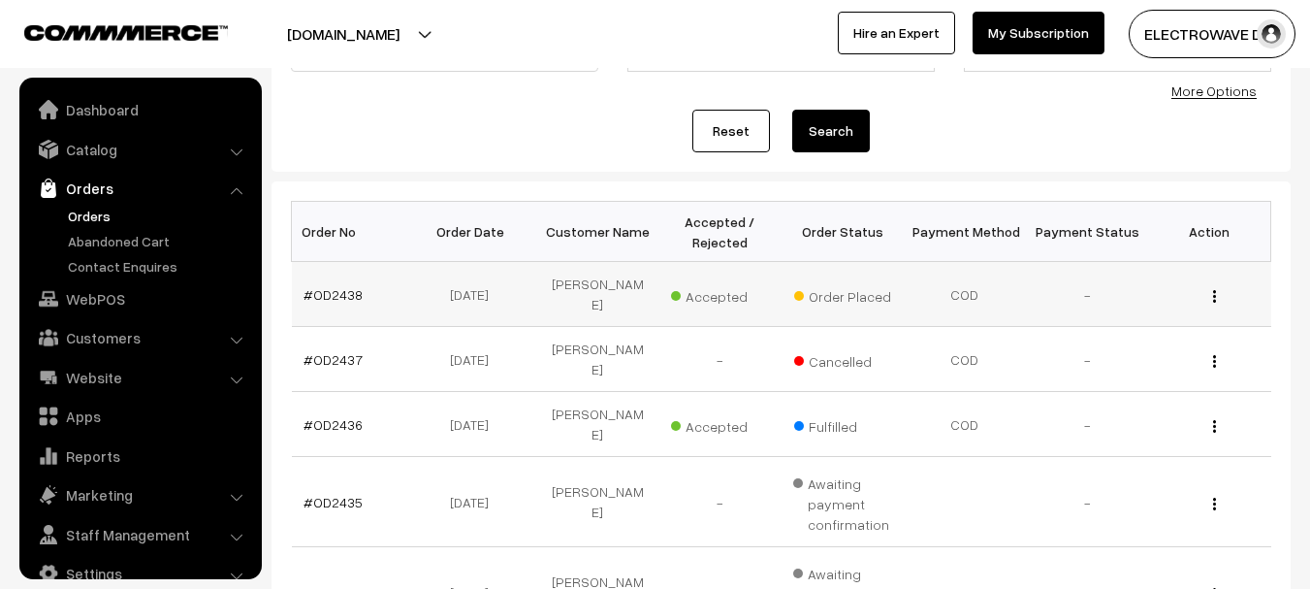
scroll to position [31, 0]
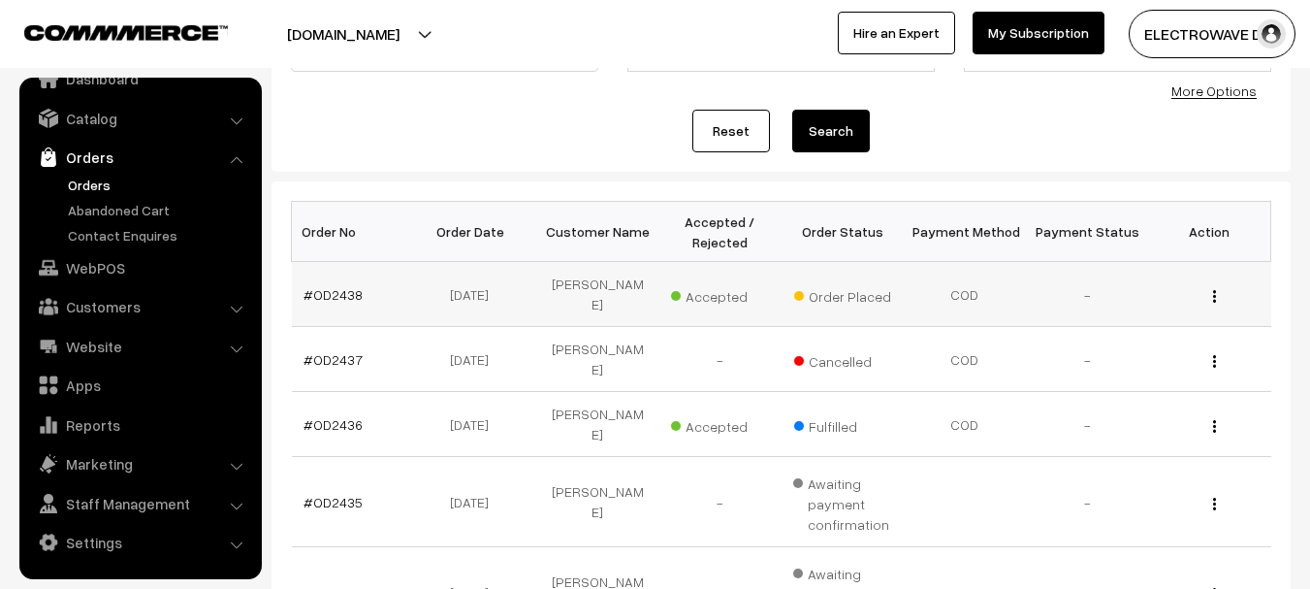
click at [329, 274] on td "#OD2438" at bounding box center [353, 294] width 122 height 65
click at [329, 286] on link "#OD2438" at bounding box center [332, 294] width 59 height 16
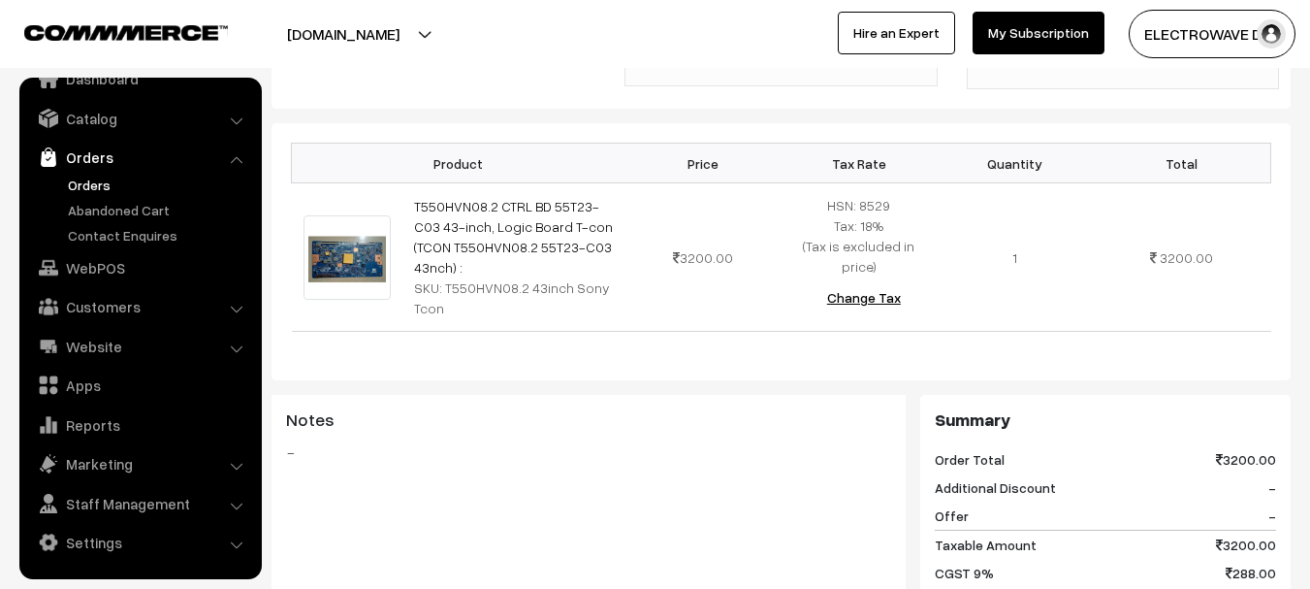
scroll to position [485, 0]
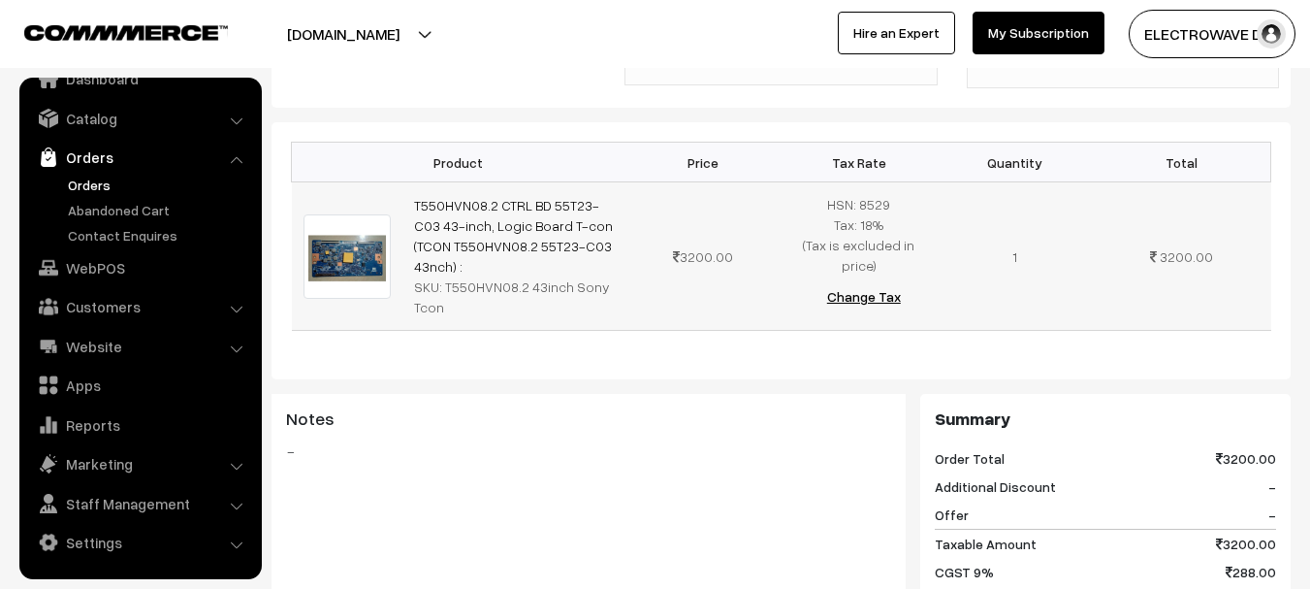
copy tr "T550HVN08.2 CTRL BD 55T23-C03 43-inch, Logic Board T-con (TCON T550HVN08.2 55T2…"
copy link "T550HVN08.2 CTRL BD 55T23-C03 43-inch, Logic Board T-con (TCON T550HVN08.2 55T2…"
drag, startPoint x: 540, startPoint y: 222, endPoint x: 406, endPoint y: 190, distance: 137.6
click at [406, 190] on td "T550HVN08.2 CTRL BD 55T23-C03 43-inch, Logic Board T-con (TCON T550HVN08.2 55T2…" at bounding box center [513, 256] width 223 height 148
copy div "T550HVN08.2 43inch Sony Tcon"
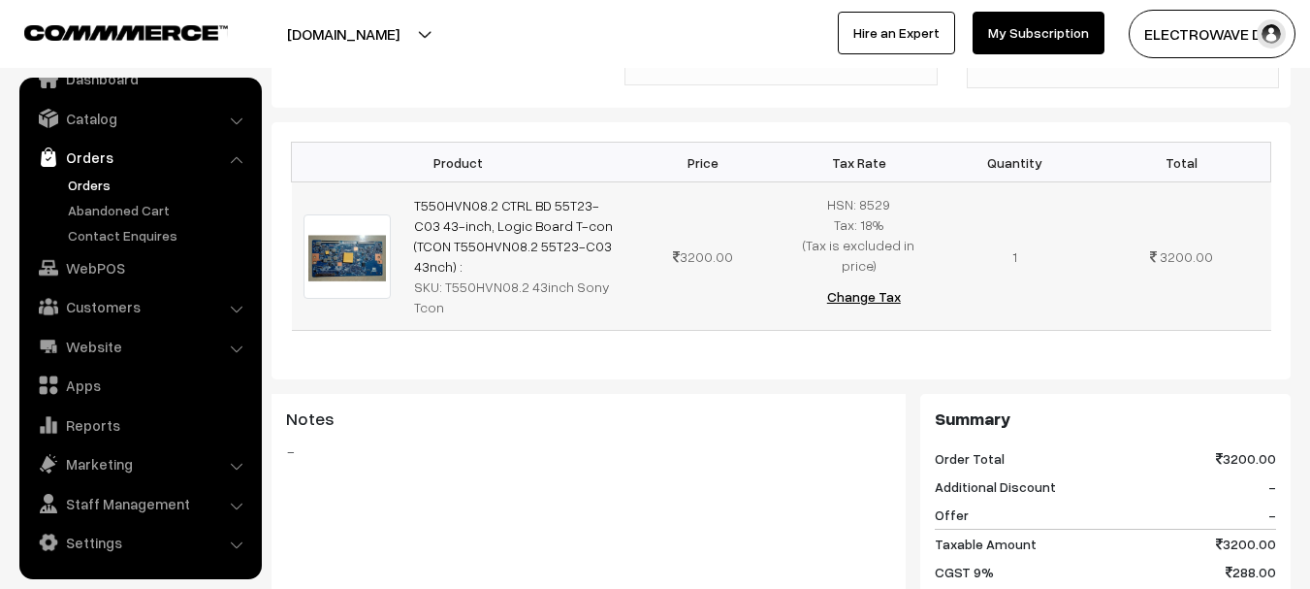
click at [450, 276] on div "SKU: T550HVN08.2 43inch Sony Tcon" at bounding box center [514, 296] width 200 height 41
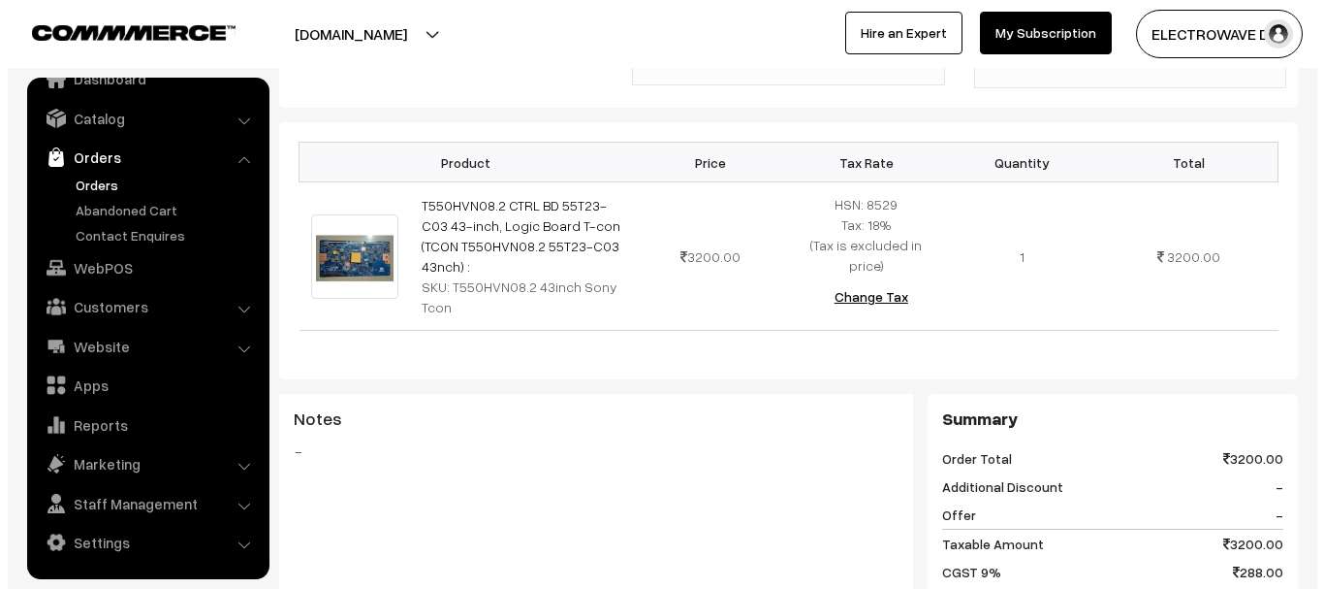
scroll to position [970, 0]
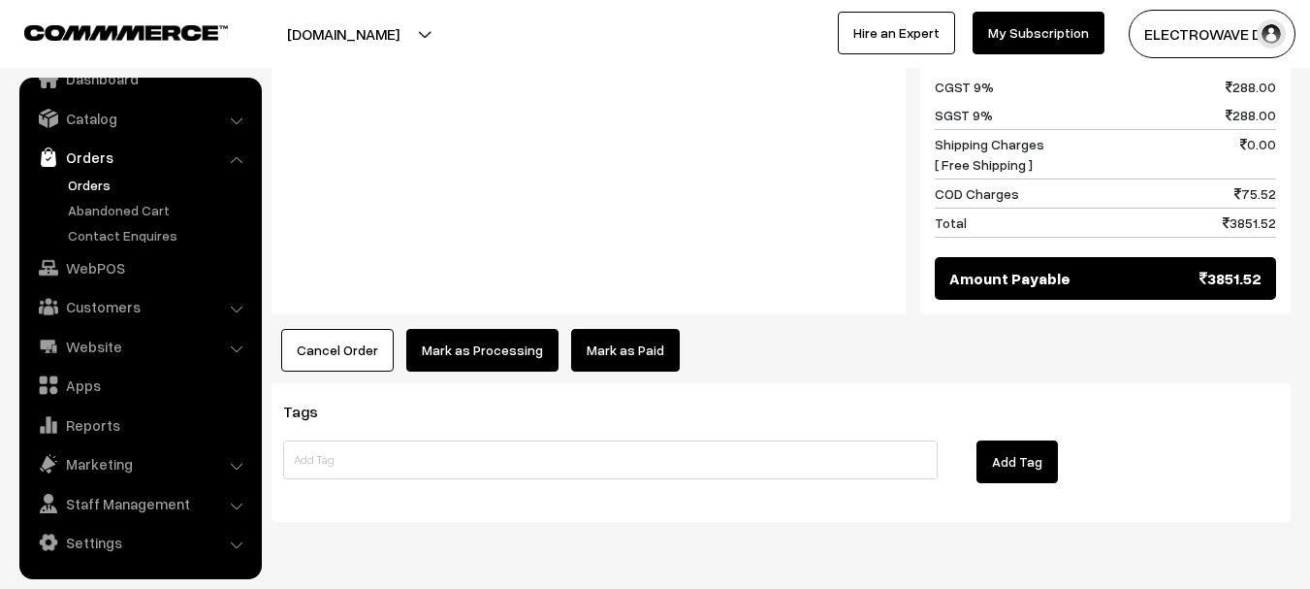
click at [500, 329] on button "Mark as Processing" at bounding box center [482, 350] width 152 height 43
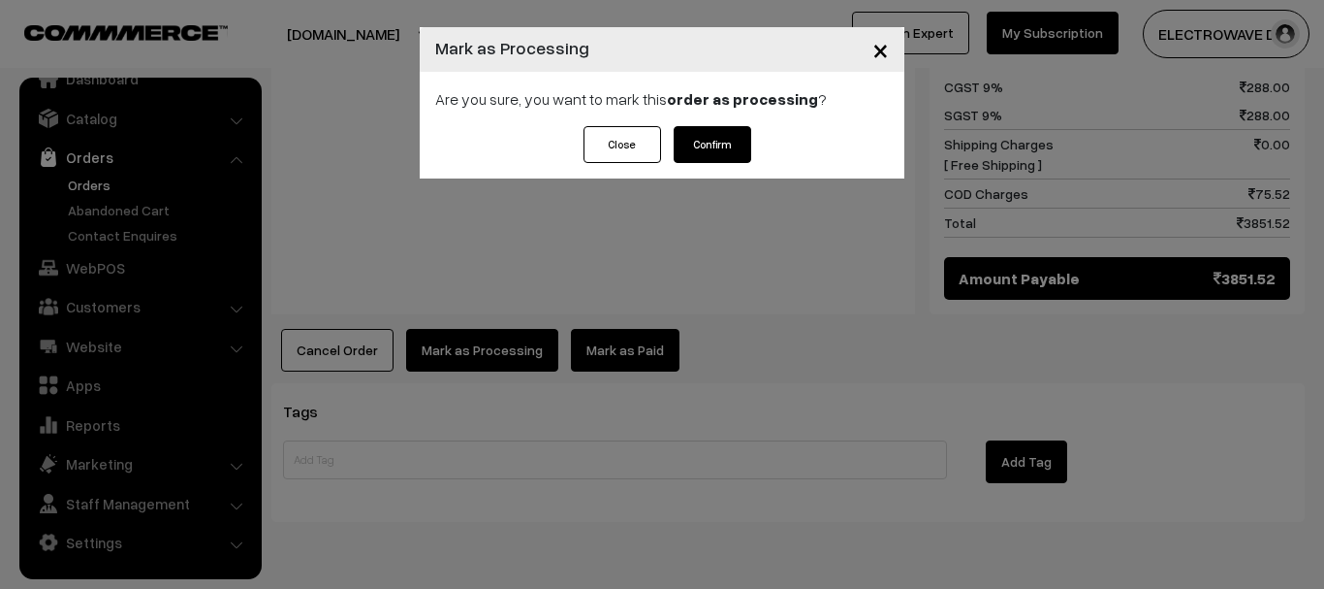
click at [697, 138] on button "Confirm" at bounding box center [713, 144] width 78 height 37
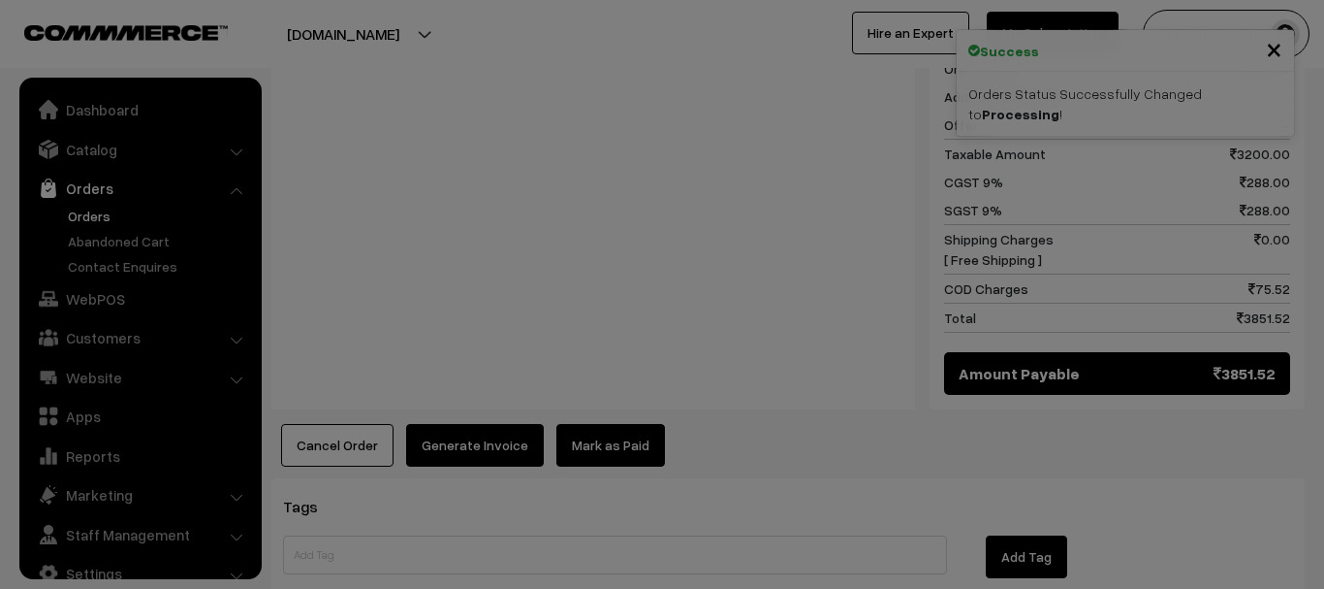
scroll to position [31, 0]
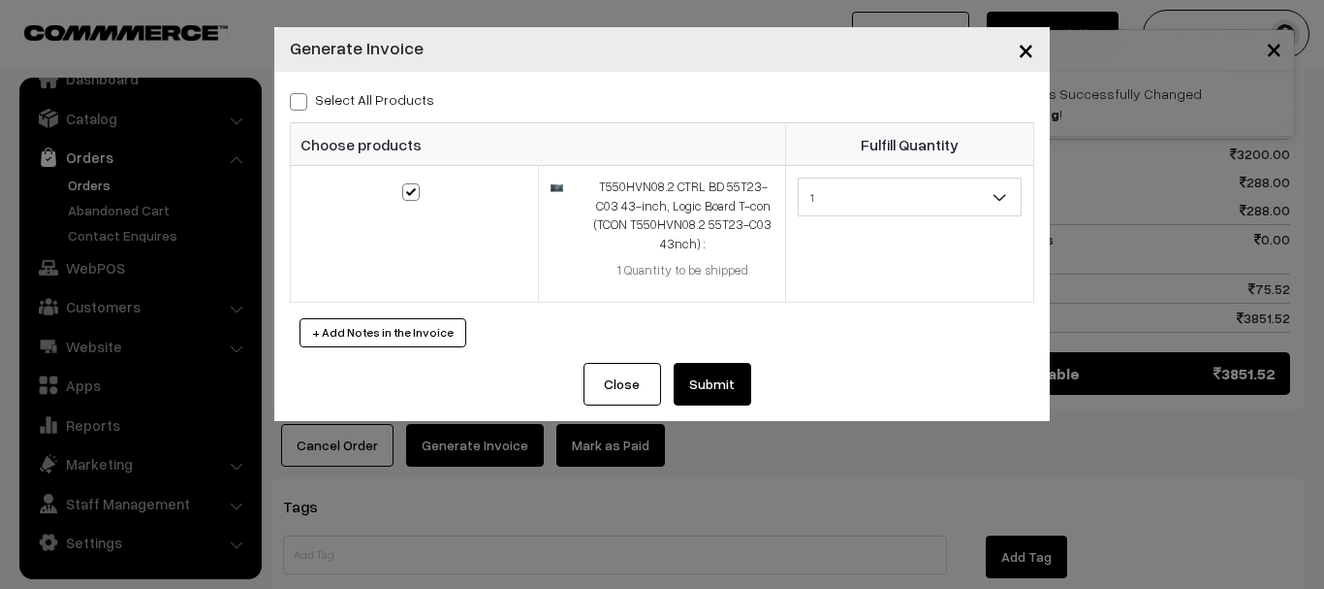
click at [715, 388] on button "Submit" at bounding box center [713, 384] width 78 height 43
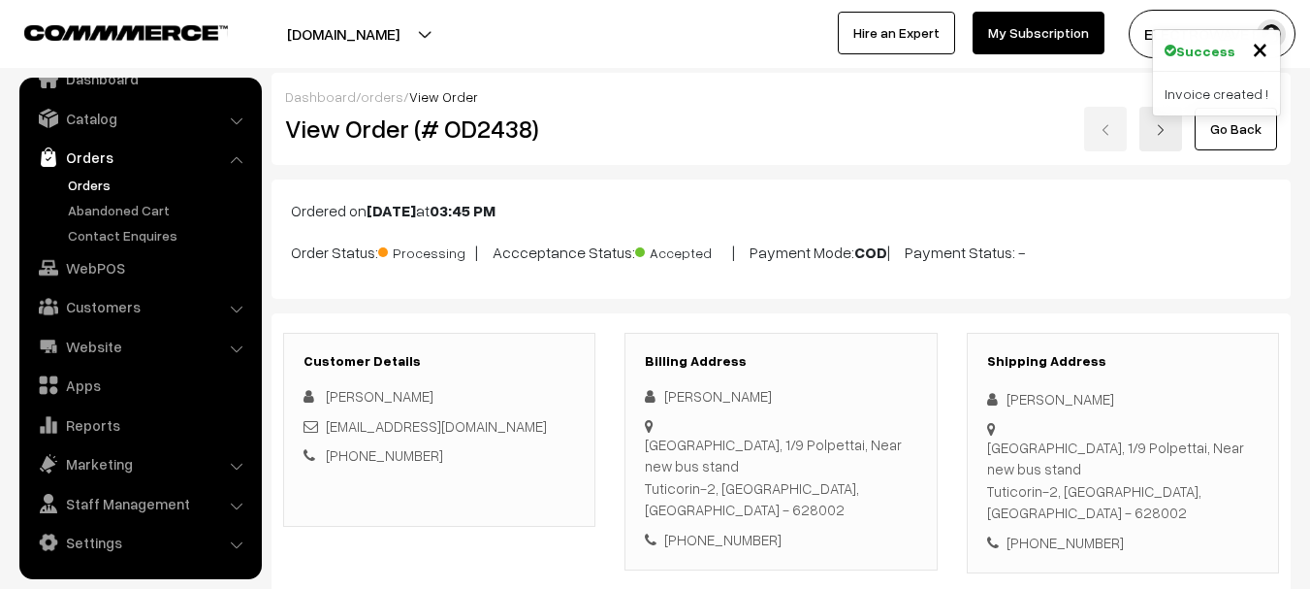
click at [495, 136] on h2 "View Order (# OD2438)" at bounding box center [440, 128] width 311 height 30
copy h2 "OD2438"
click at [495, 136] on h2 "View Order (# OD2438)" at bounding box center [440, 128] width 311 height 30
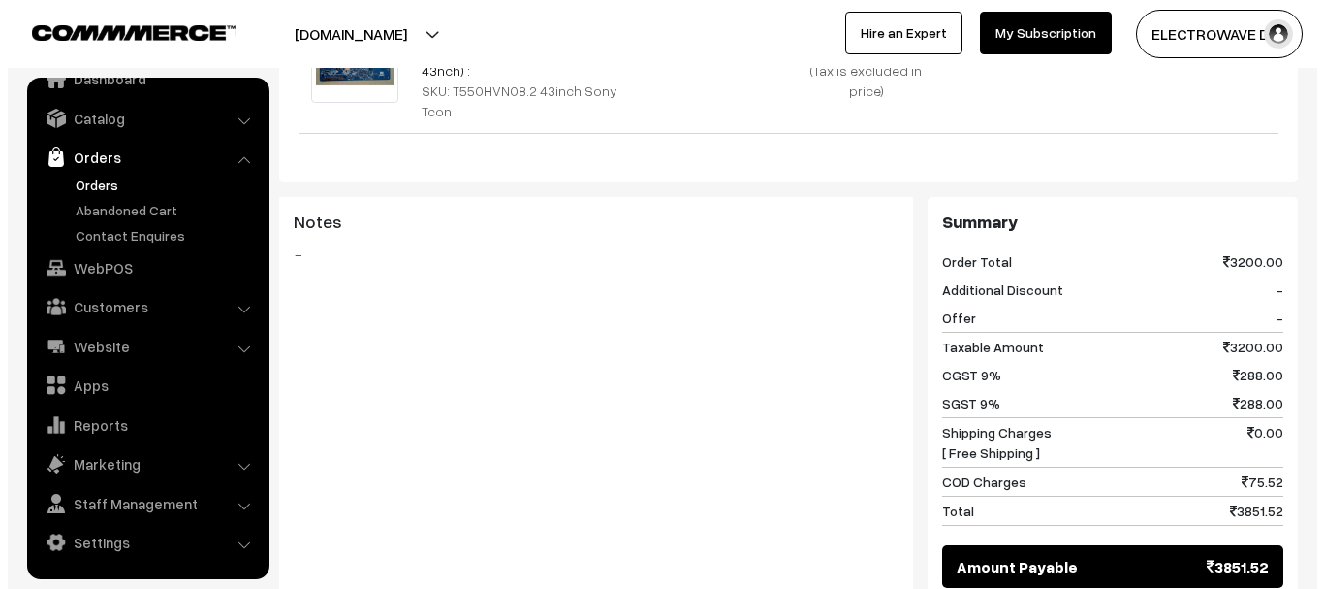
scroll to position [970, 0]
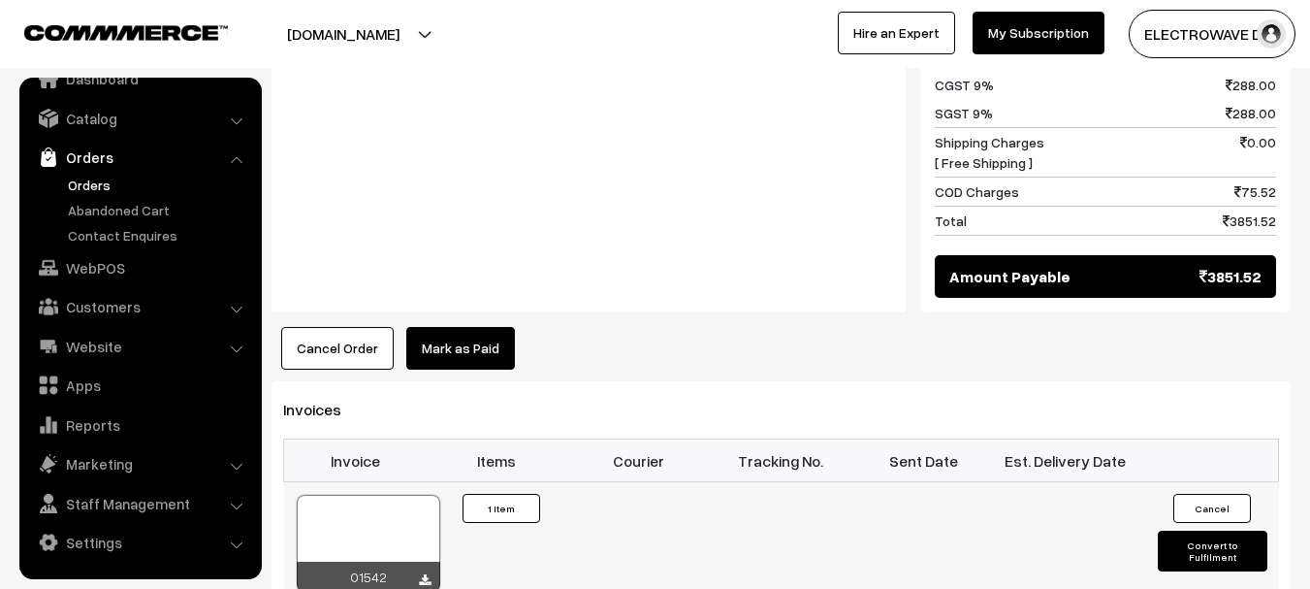
click at [376, 495] on div at bounding box center [369, 543] width 144 height 97
click at [1234, 530] on button "Convert to Fulfilment" at bounding box center [1213, 550] width 110 height 41
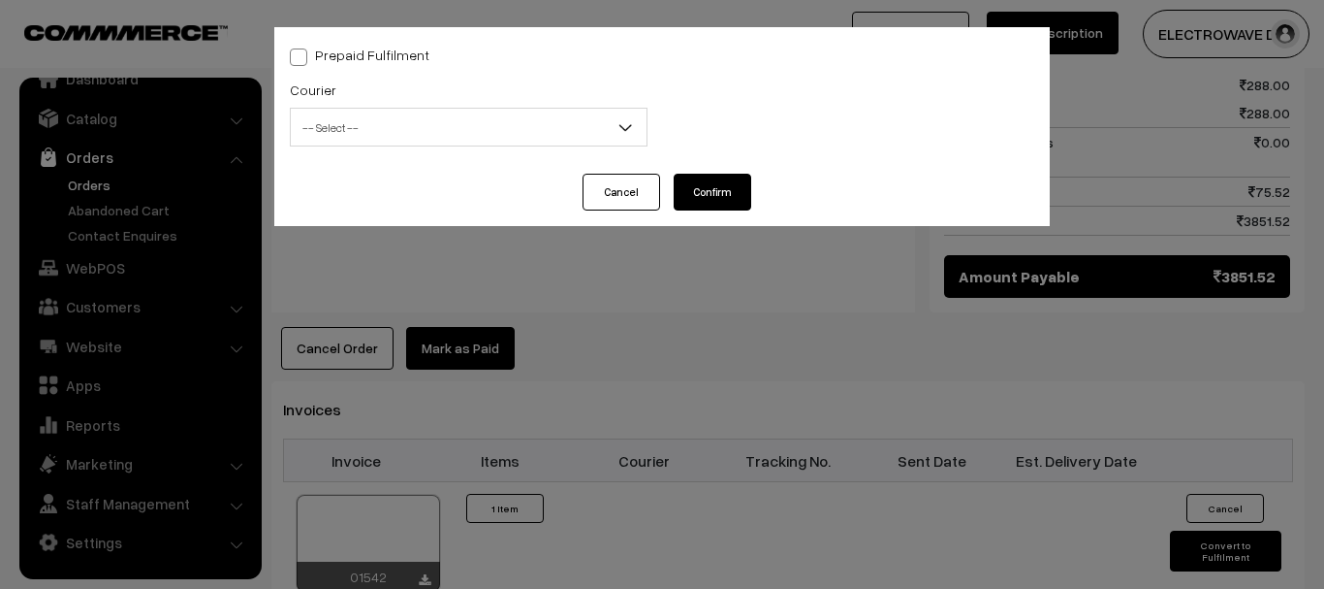
click at [471, 133] on span "-- Select --" at bounding box center [469, 128] width 356 height 34
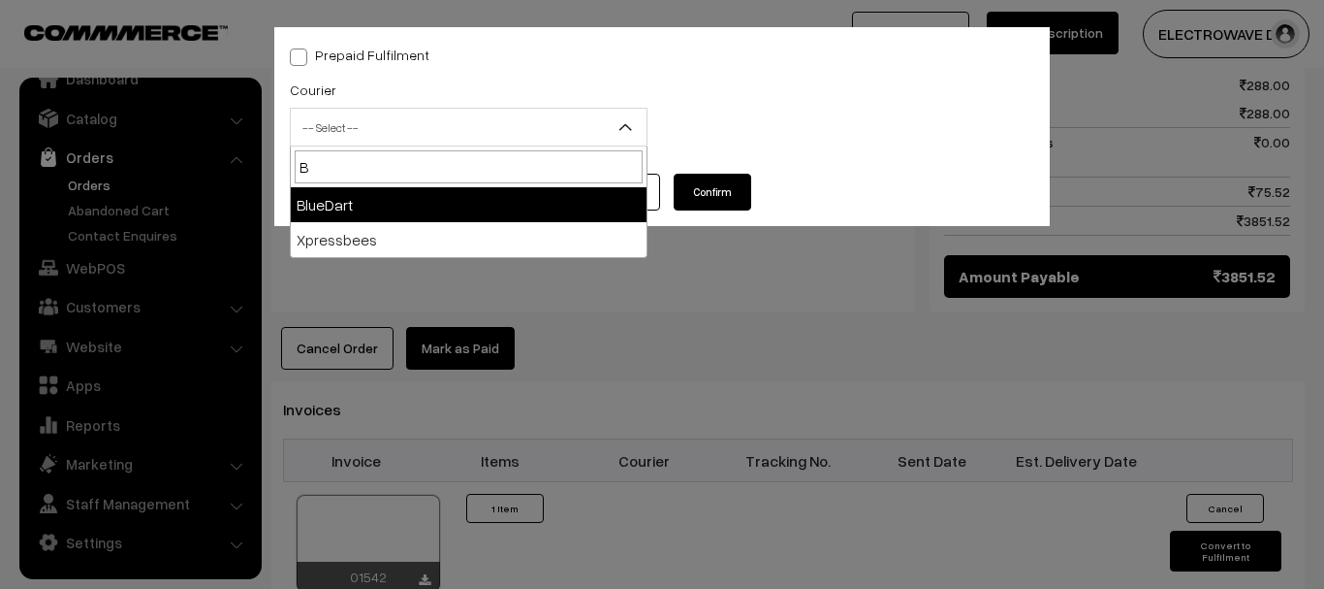
type input "B"
select select "2"
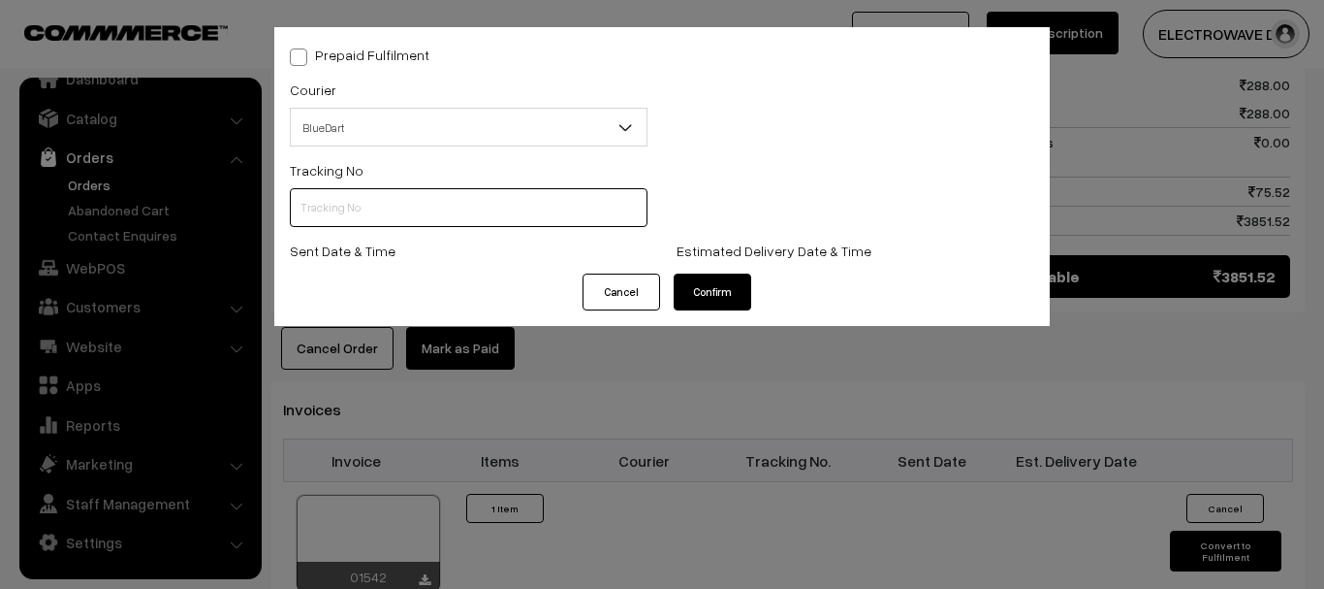
click at [413, 212] on input "text" at bounding box center [469, 207] width 358 height 39
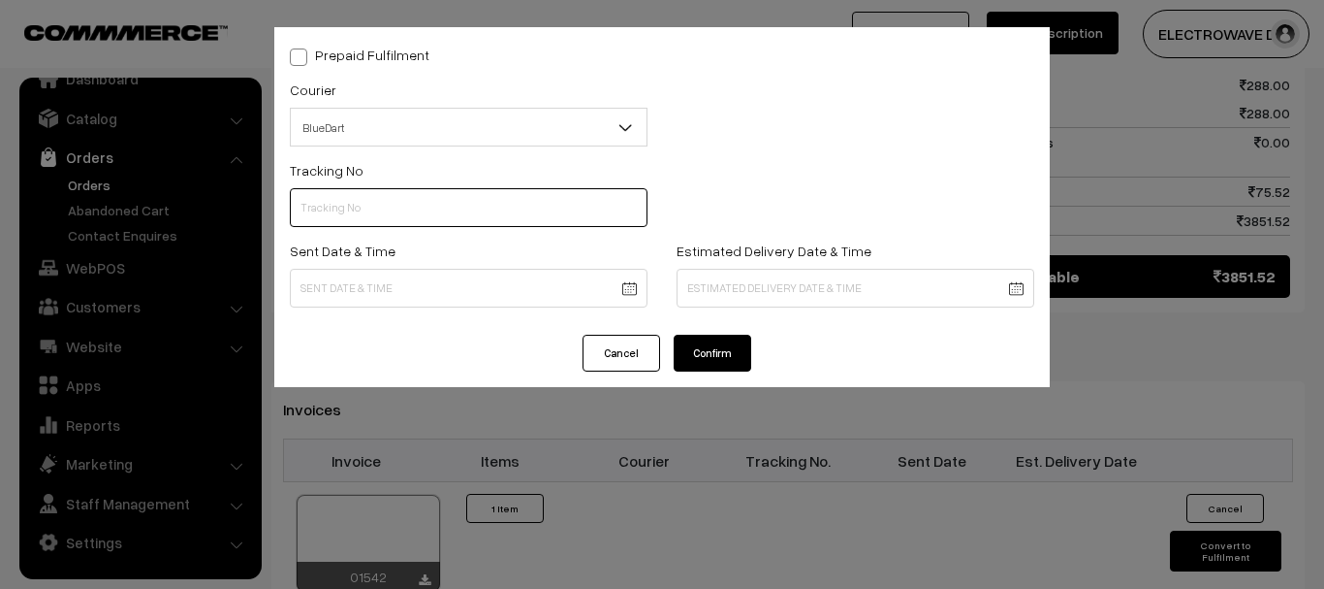
paste input "78049144434"
type input "78049144434"
click at [573, 293] on body "Thank you for showing interest. Our team will call you shortly. Close dhruvpro.…" at bounding box center [662, 81] width 1324 height 2102
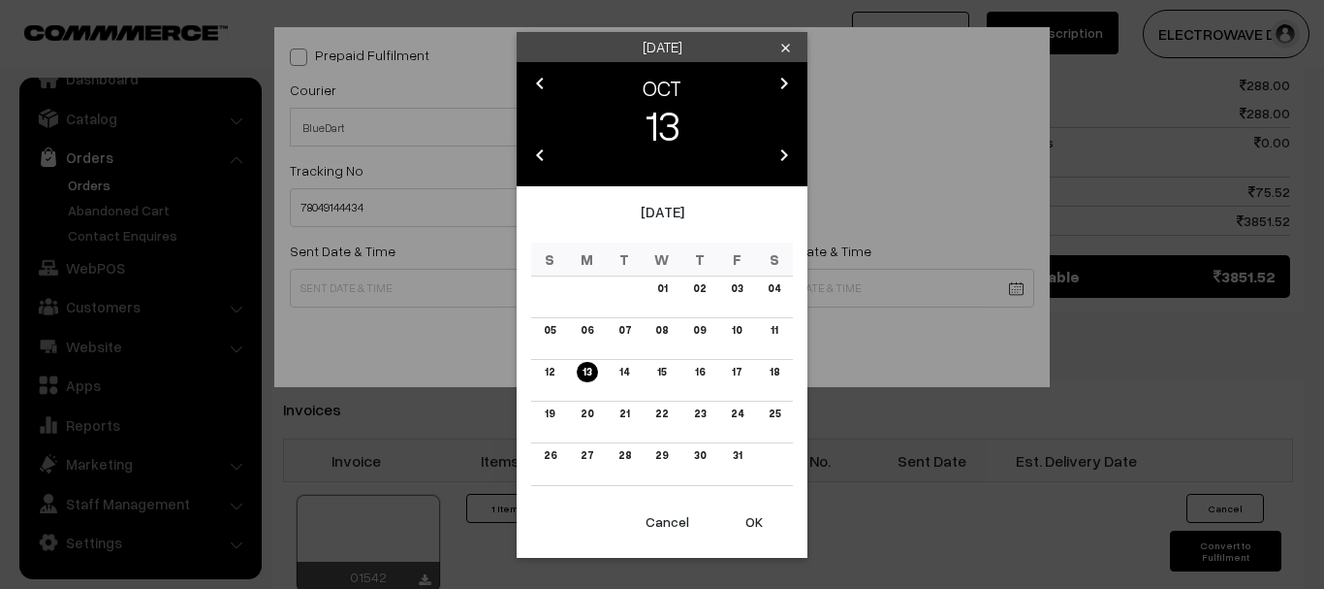
click at [728, 510] on button "OK" at bounding box center [755, 521] width 78 height 43
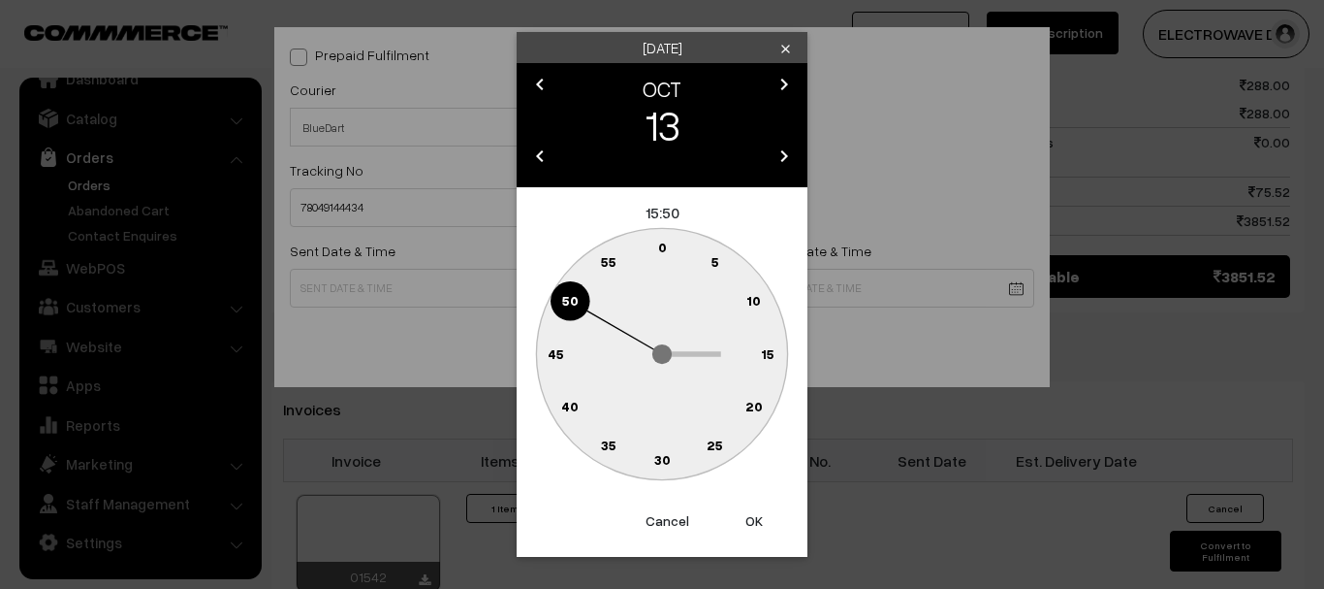
click at [728, 510] on button "OK" at bounding box center [755, 520] width 78 height 43
type input "13-10-2025 15:50"
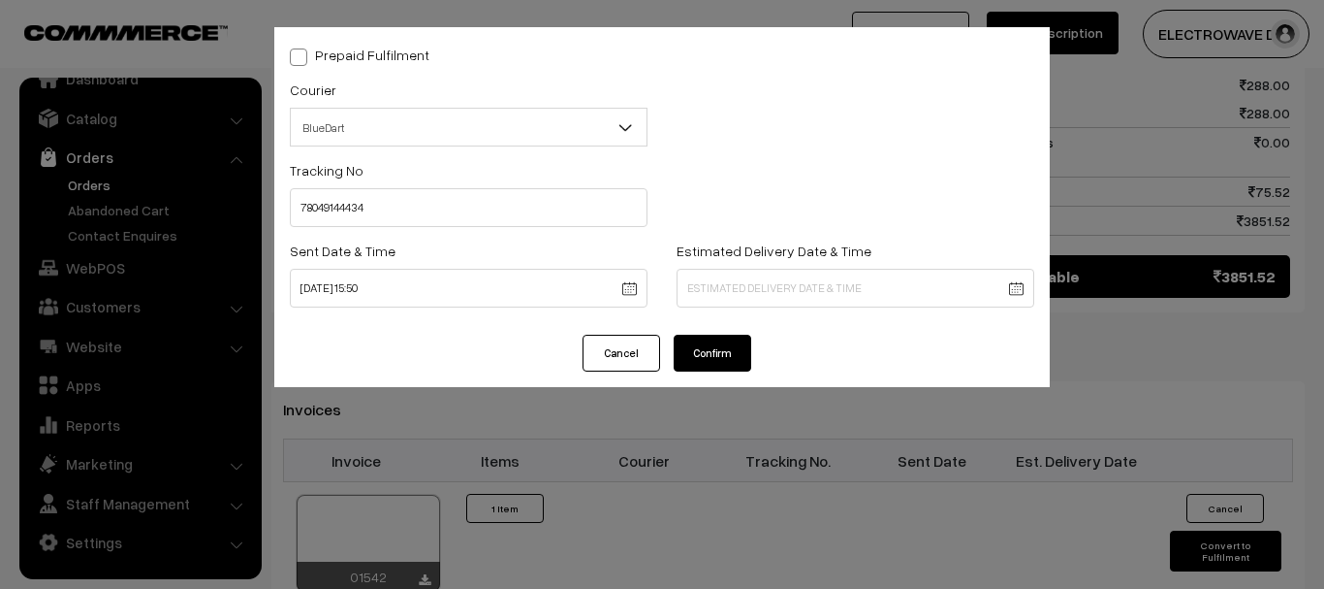
click at [742, 303] on body "Thank you for showing interest. Our team will call you shortly. Close dhruvpro.…" at bounding box center [662, 81] width 1324 height 2102
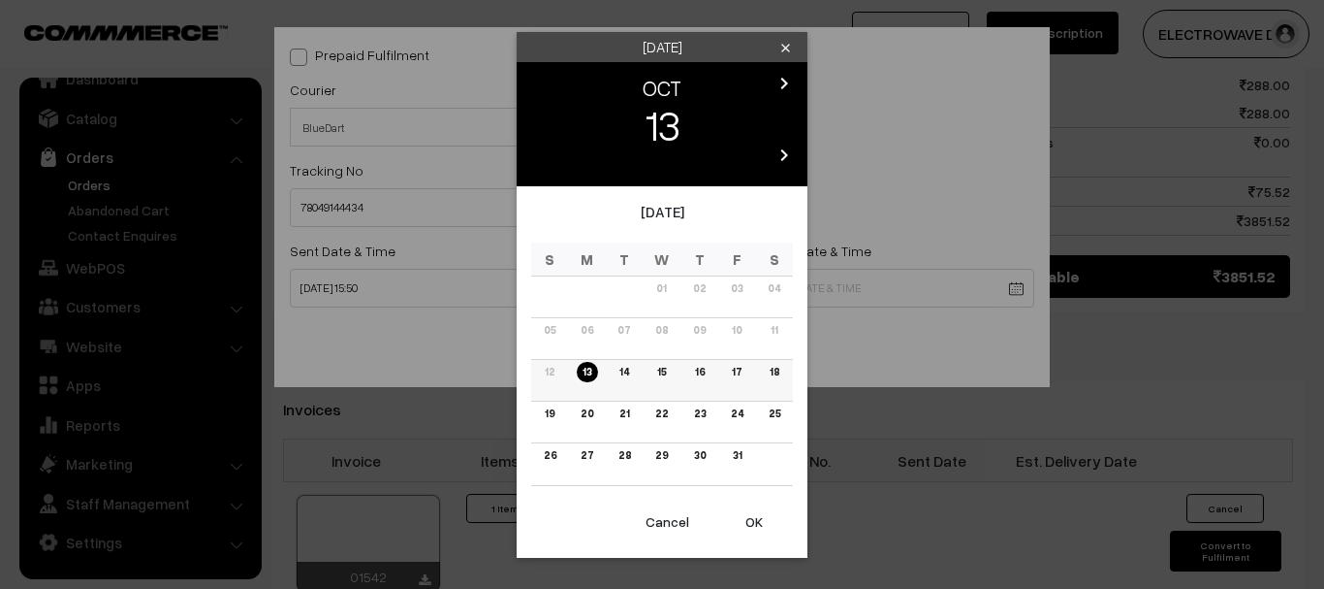
click at [732, 371] on link "17" at bounding box center [736, 372] width 21 height 20
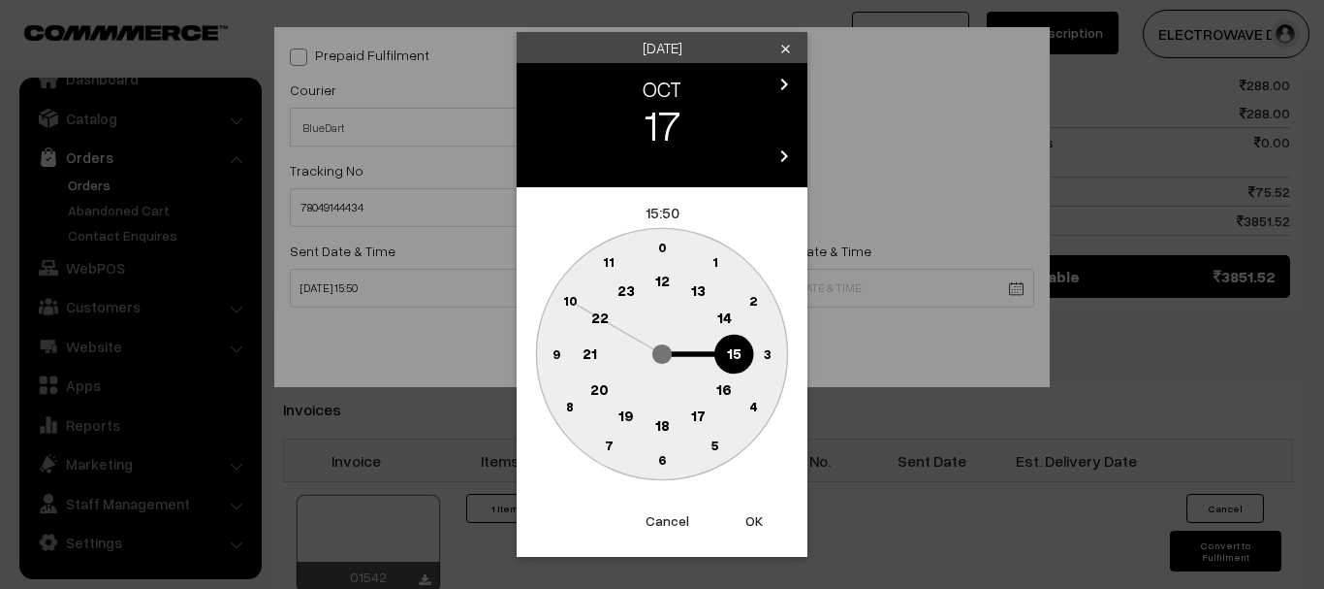
click at [750, 512] on button "OK" at bounding box center [755, 520] width 78 height 43
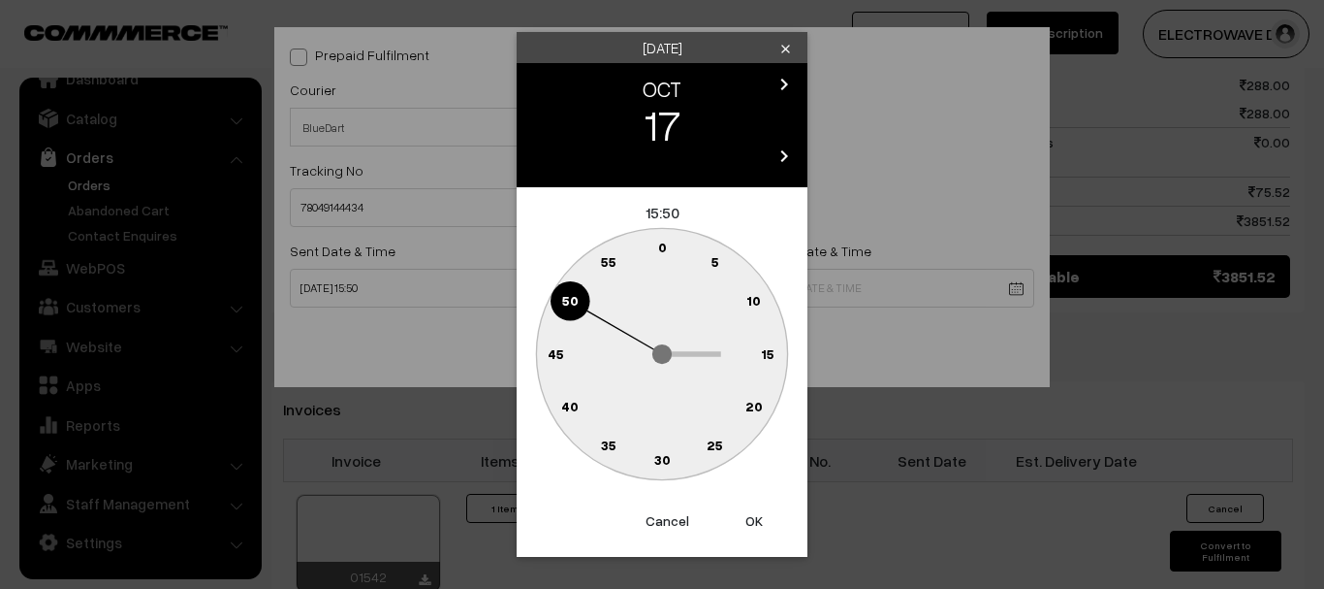
click at [750, 512] on button "OK" at bounding box center [755, 520] width 78 height 43
type input "17-10-2025 15:50"
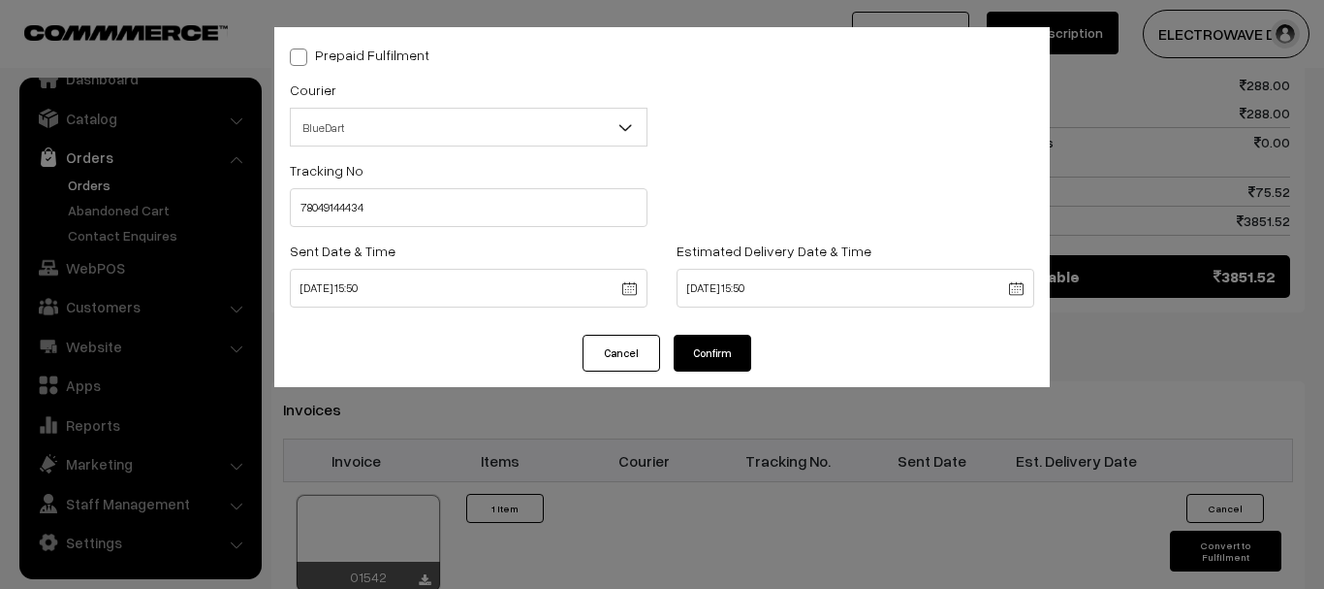
click at [724, 328] on div "Prepaid Fulfilment Courier -- Select -- BlueDart Xpressbees Delhivery Speed Pos…" at bounding box center [662, 180] width 776 height 307
click at [718, 363] on button "Confirm" at bounding box center [713, 353] width 78 height 37
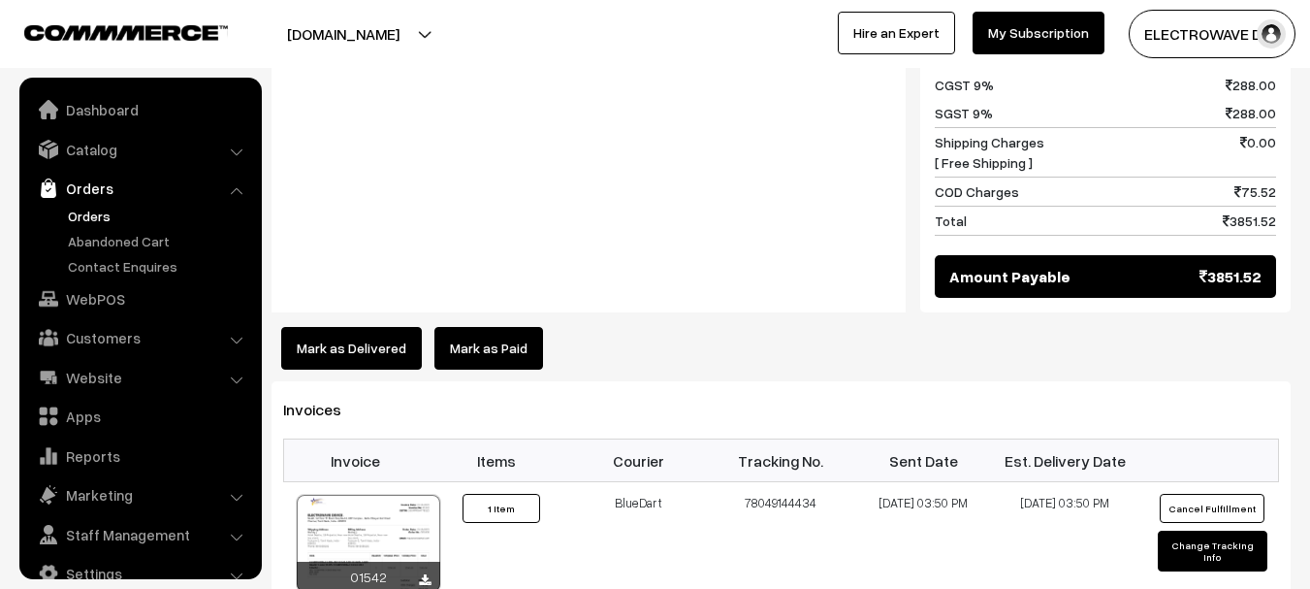
scroll to position [31, 0]
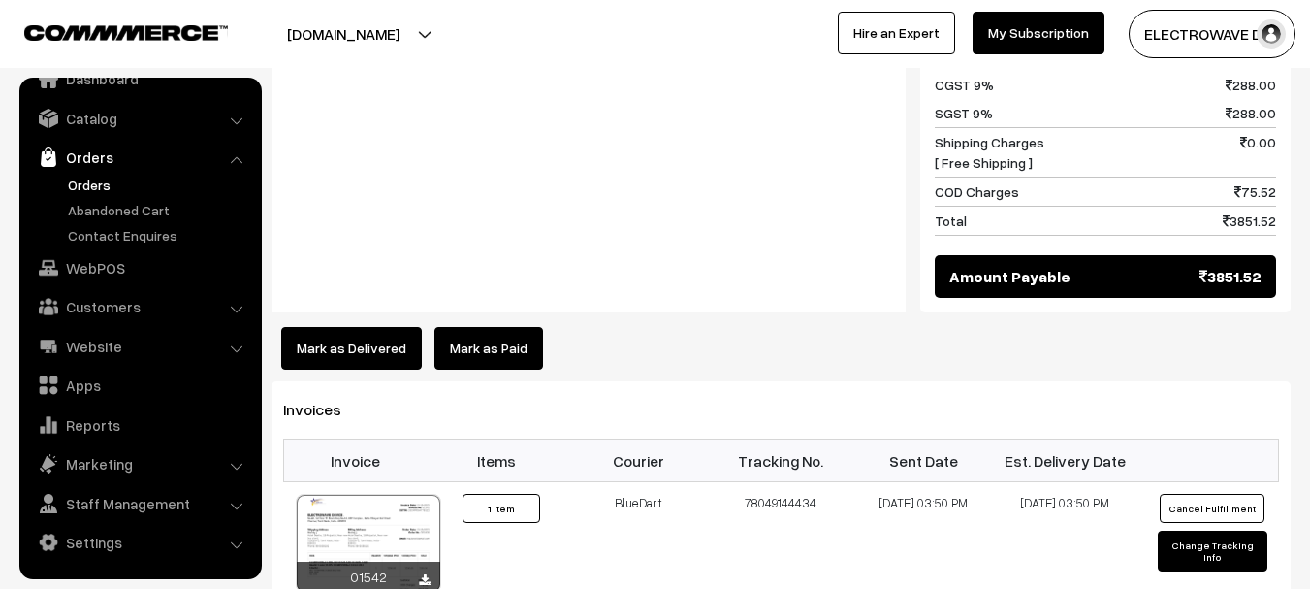
click at [98, 186] on link "Orders" at bounding box center [159, 185] width 192 height 20
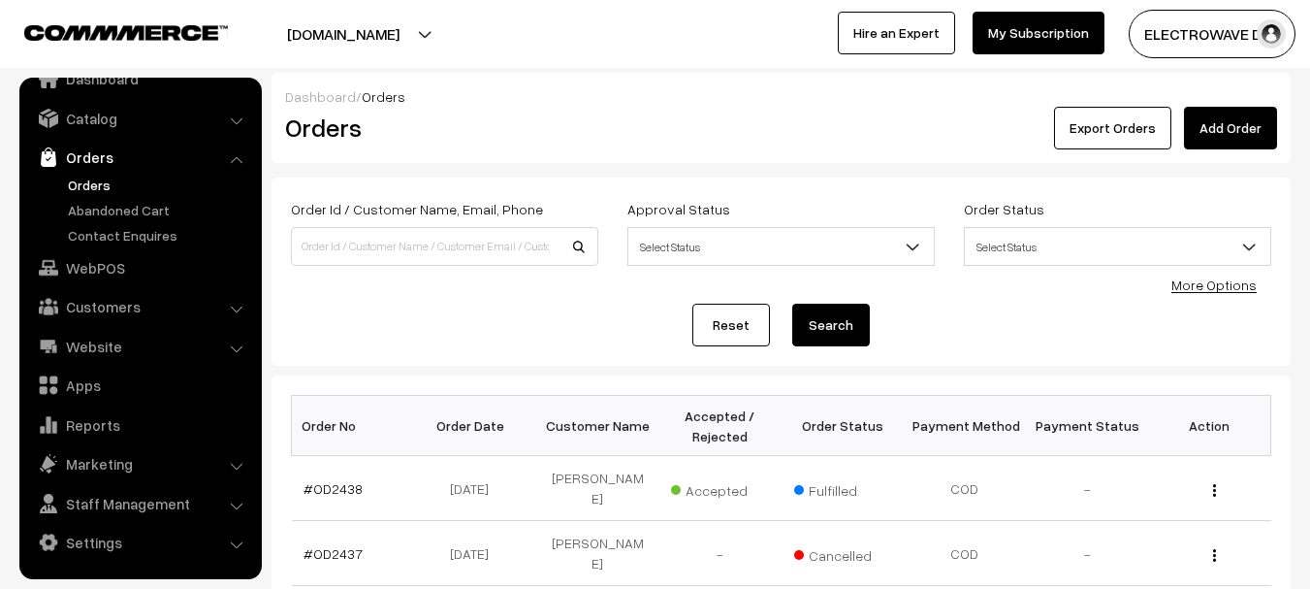
click at [85, 186] on link "Orders" at bounding box center [159, 185] width 192 height 20
